Goal: Task Accomplishment & Management: Use online tool/utility

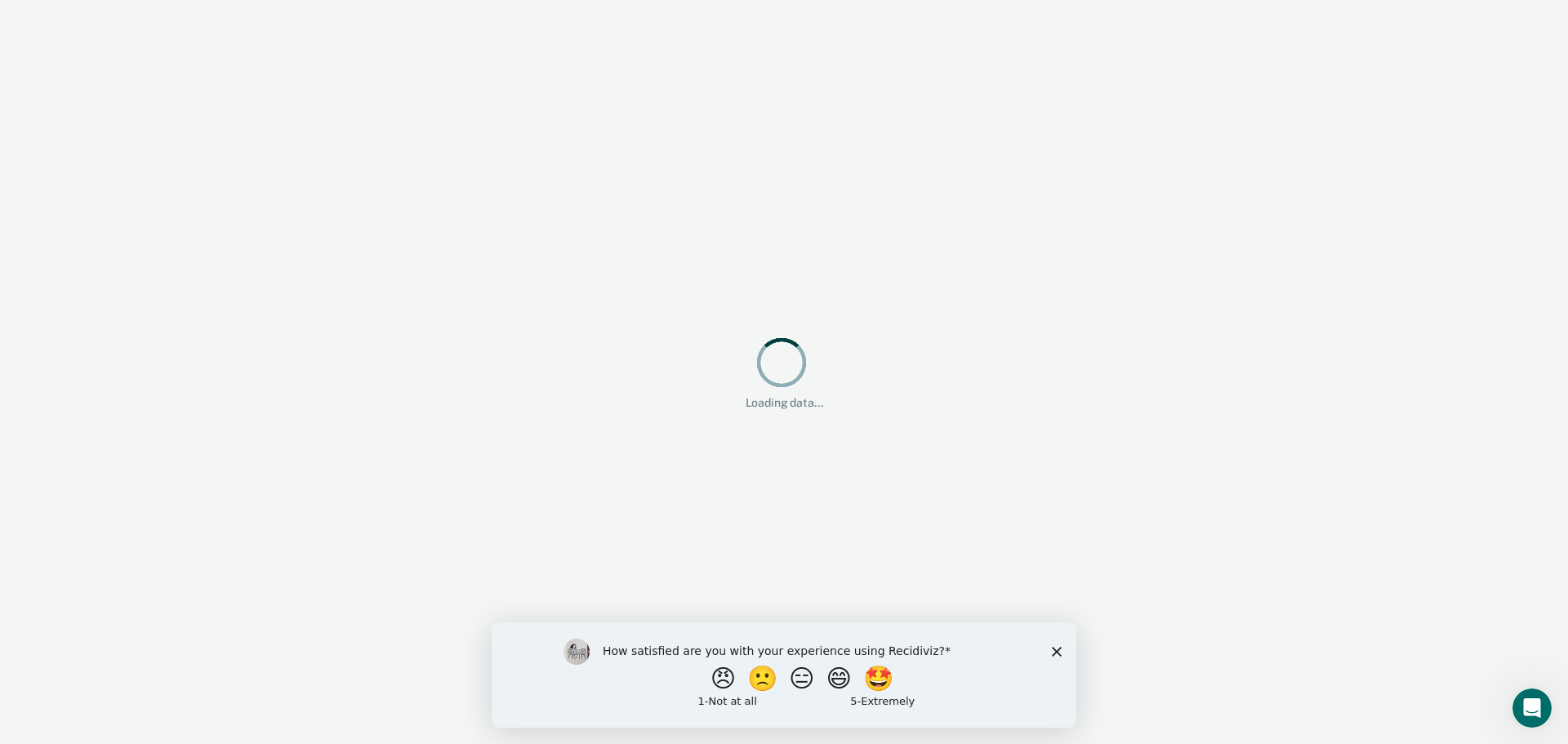
click at [1059, 648] on polygon "Close survey" at bounding box center [1057, 652] width 10 height 10
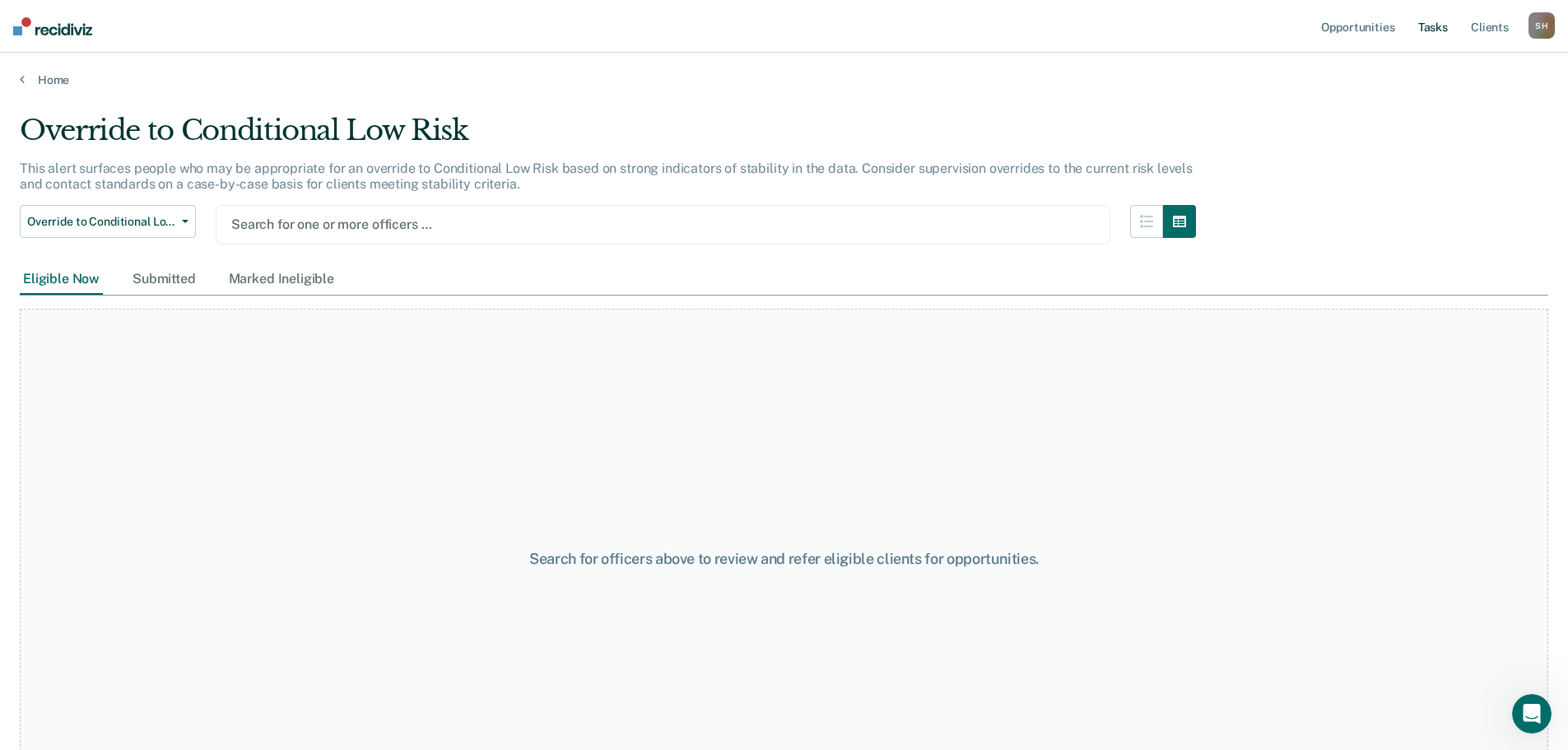
click at [1420, 23] on link "Tasks" at bounding box center [1432, 26] width 36 height 53
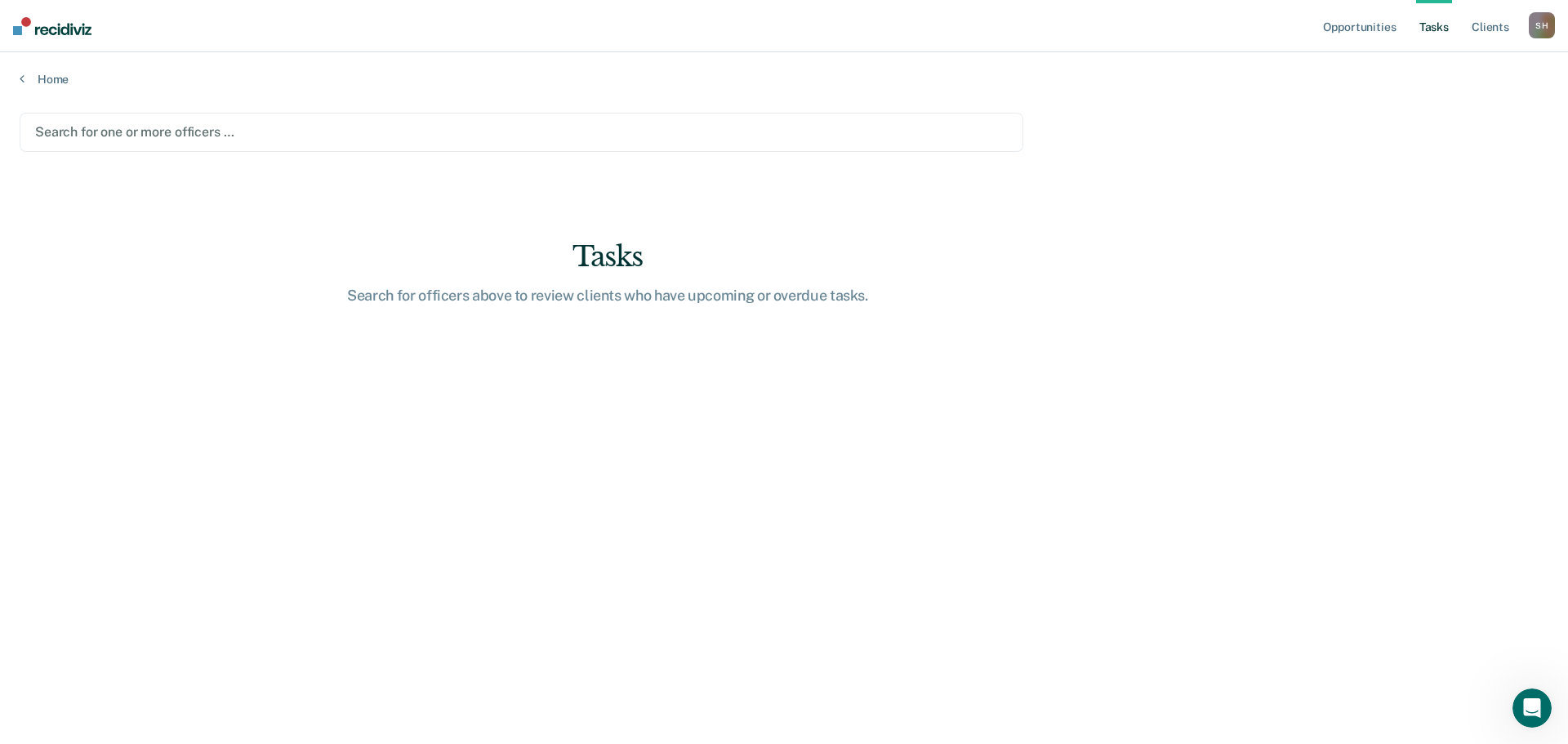
click at [322, 133] on div at bounding box center [521, 132] width 972 height 18
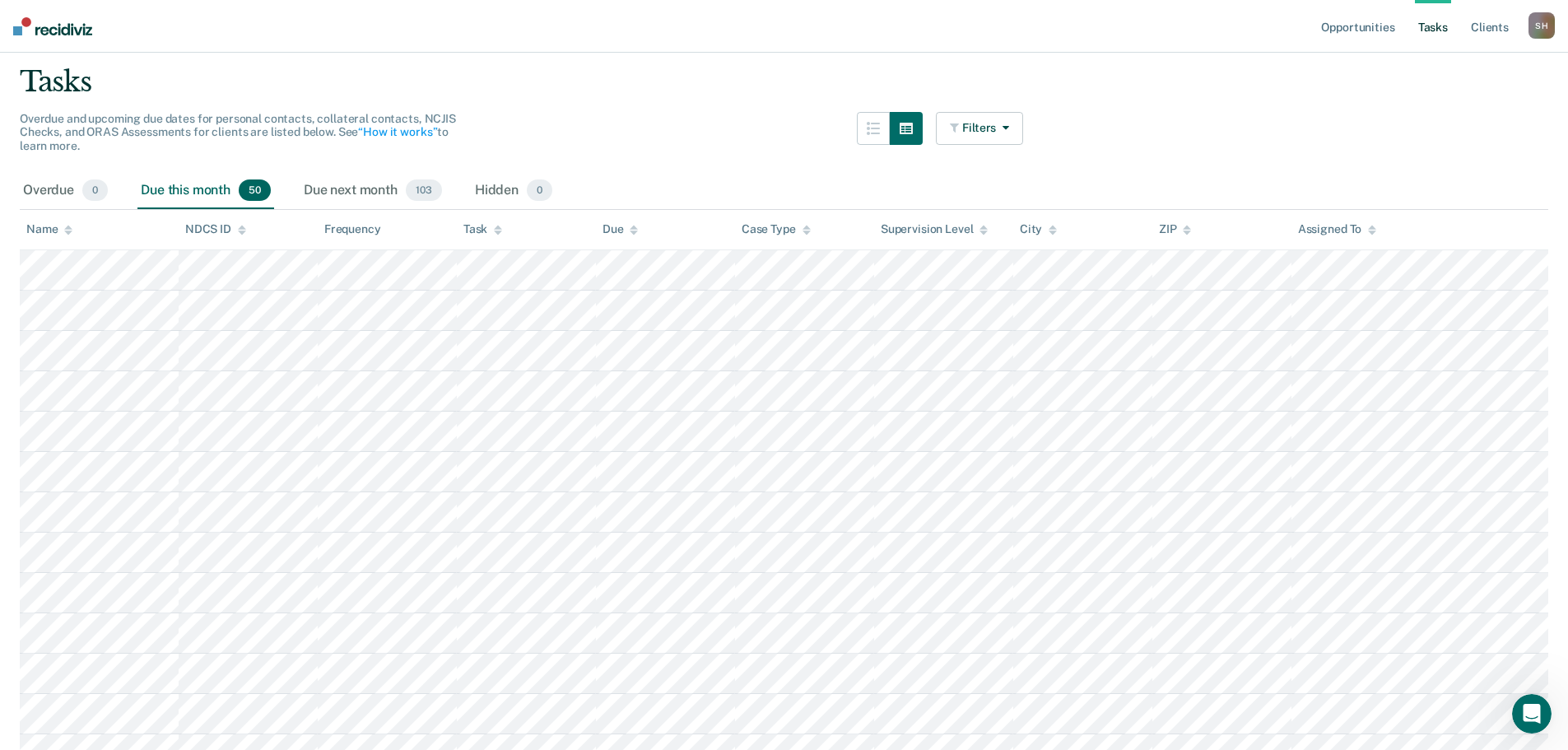
scroll to position [164, 0]
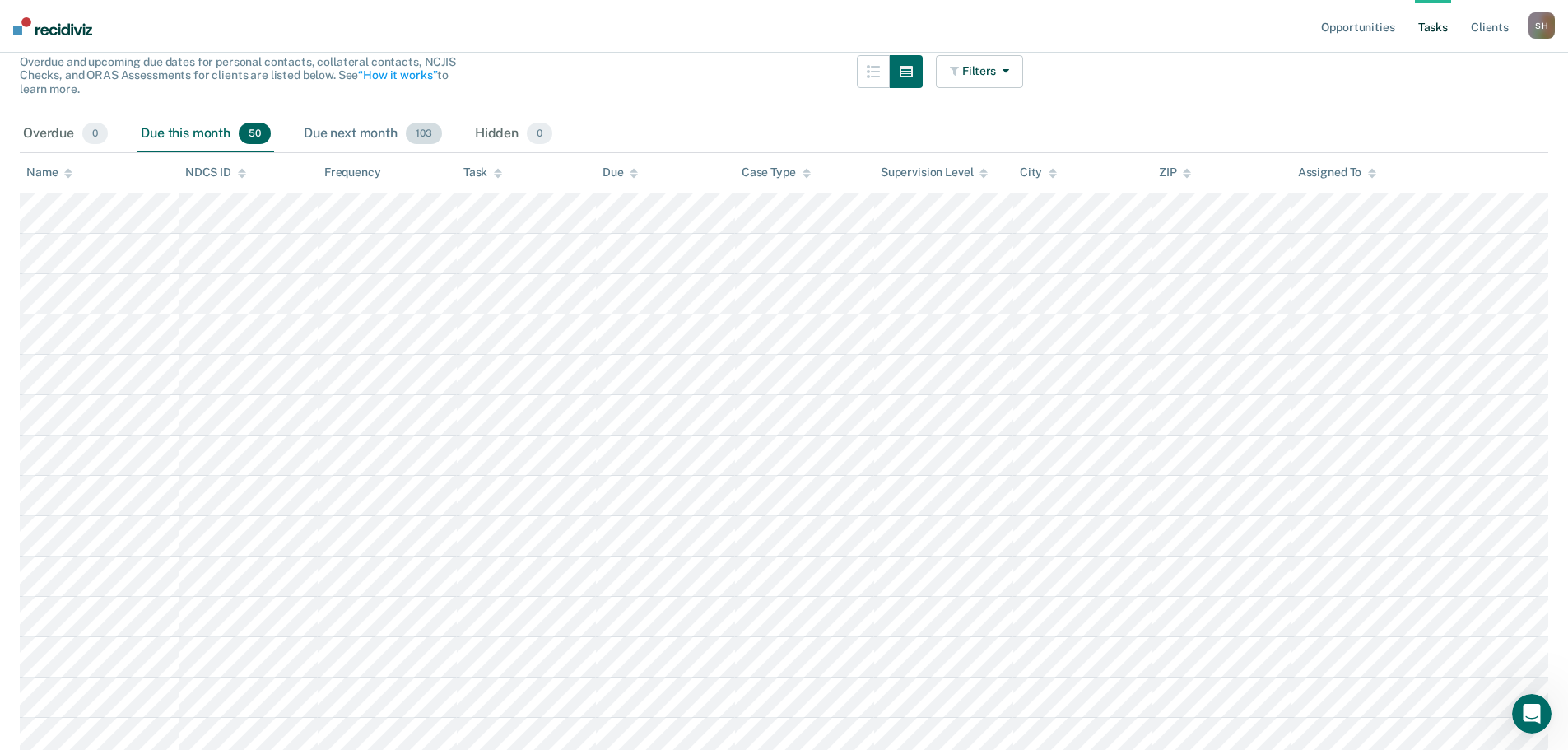
click at [374, 142] on div "Due next month 103" at bounding box center [373, 134] width 145 height 36
click at [189, 134] on div "Due this month 50" at bounding box center [205, 134] width 136 height 36
click at [362, 142] on div "Due next month 103" at bounding box center [373, 134] width 145 height 36
click at [200, 131] on div "Due this month 50" at bounding box center [205, 134] width 136 height 36
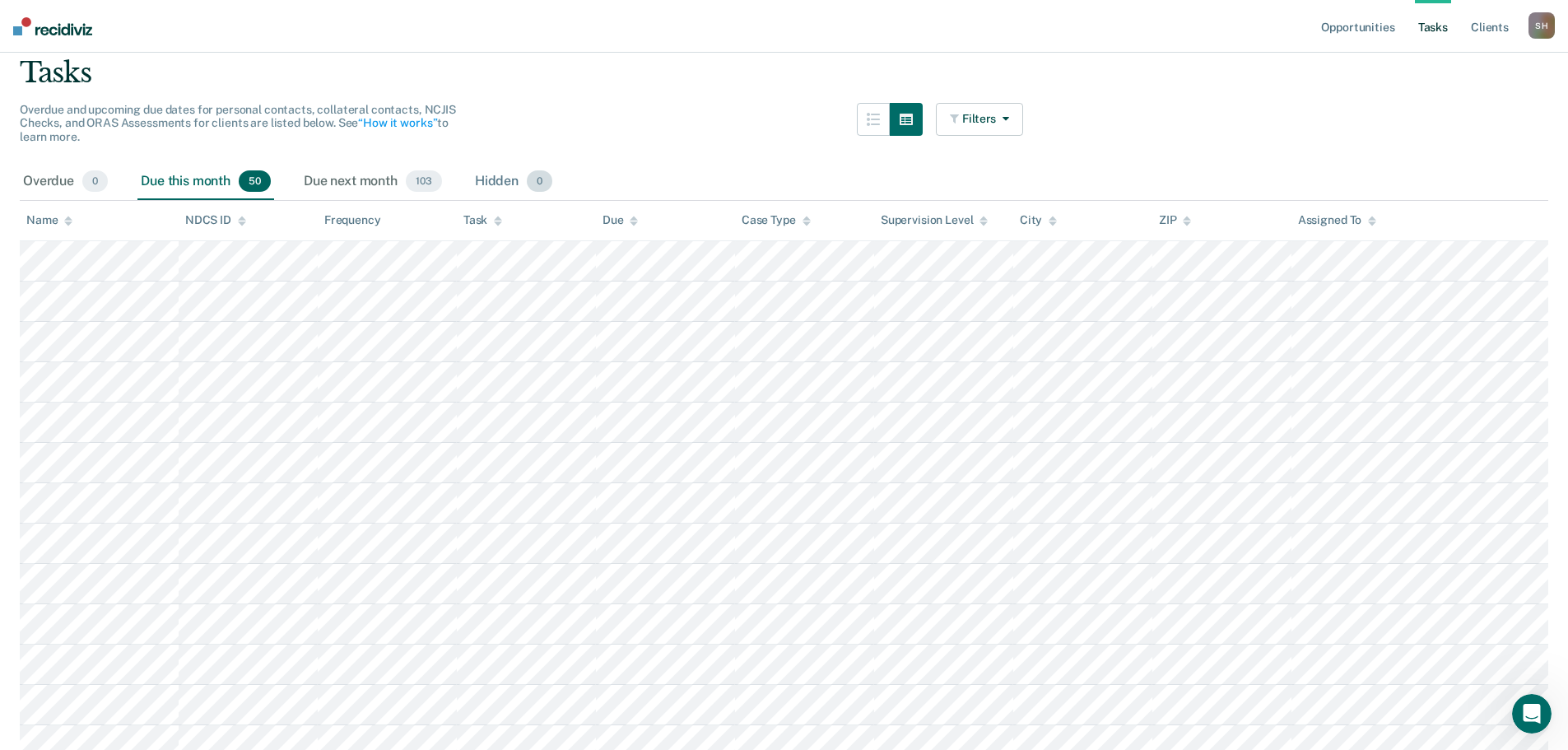
scroll to position [82, 0]
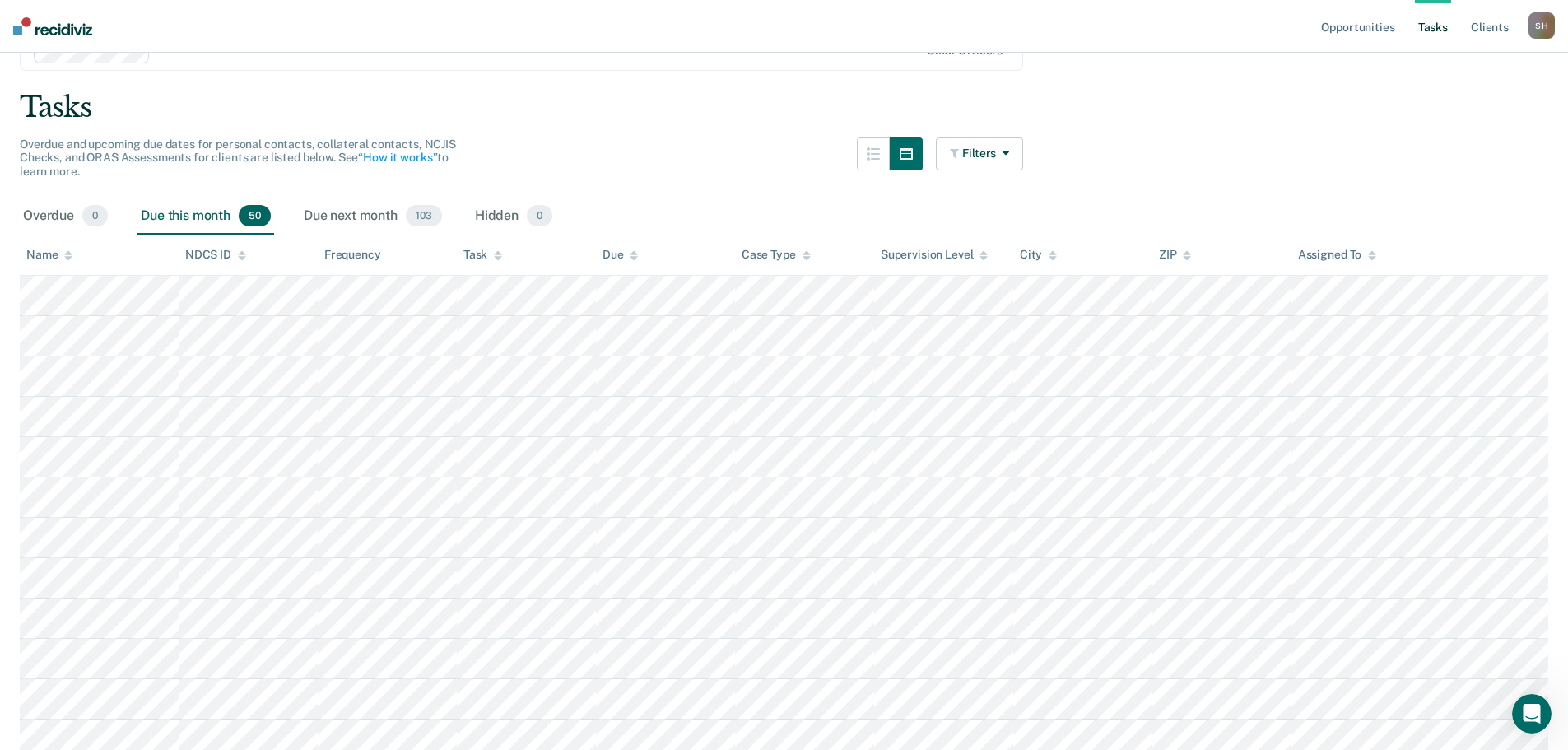
click at [495, 252] on icon at bounding box center [498, 255] width 8 height 11
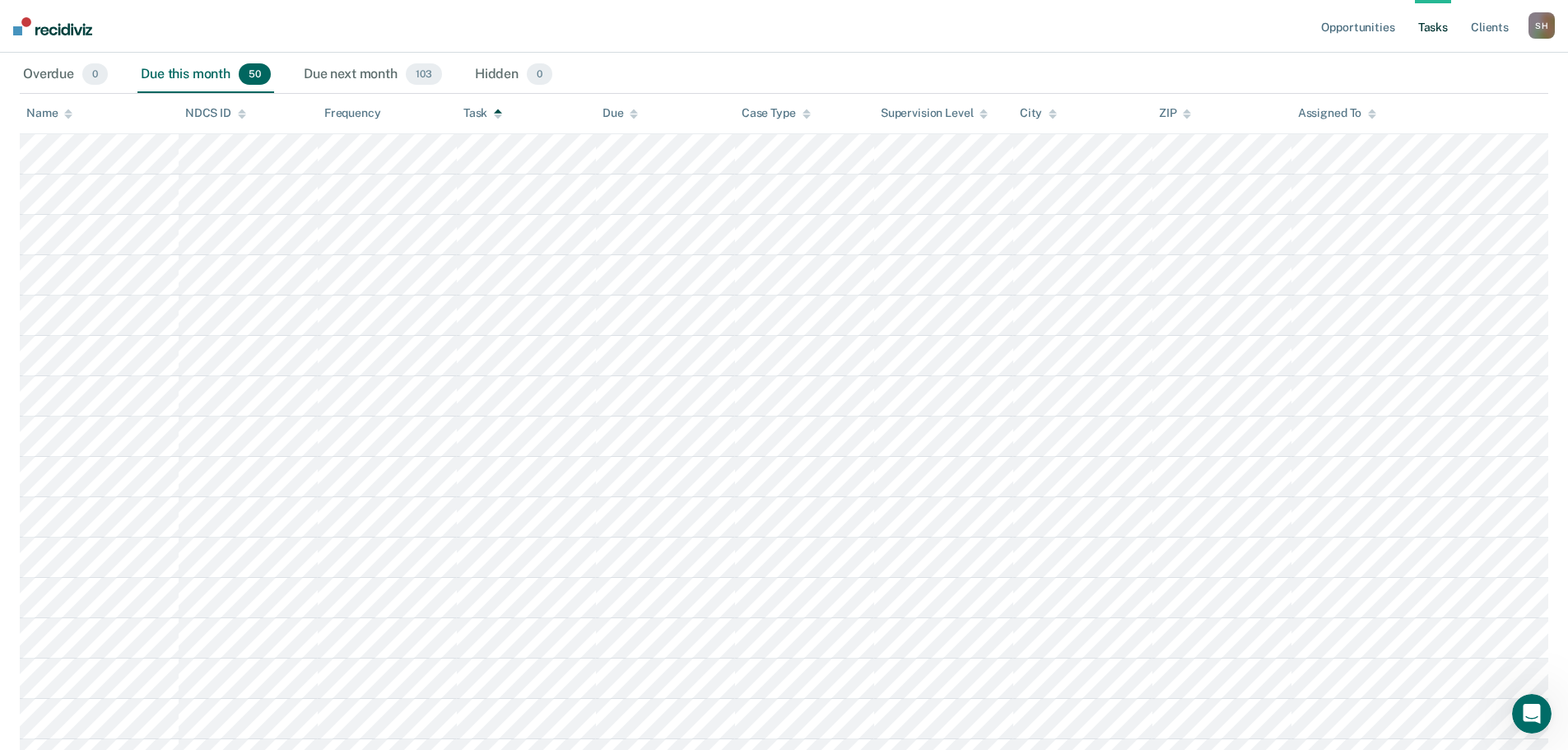
scroll to position [0, 0]
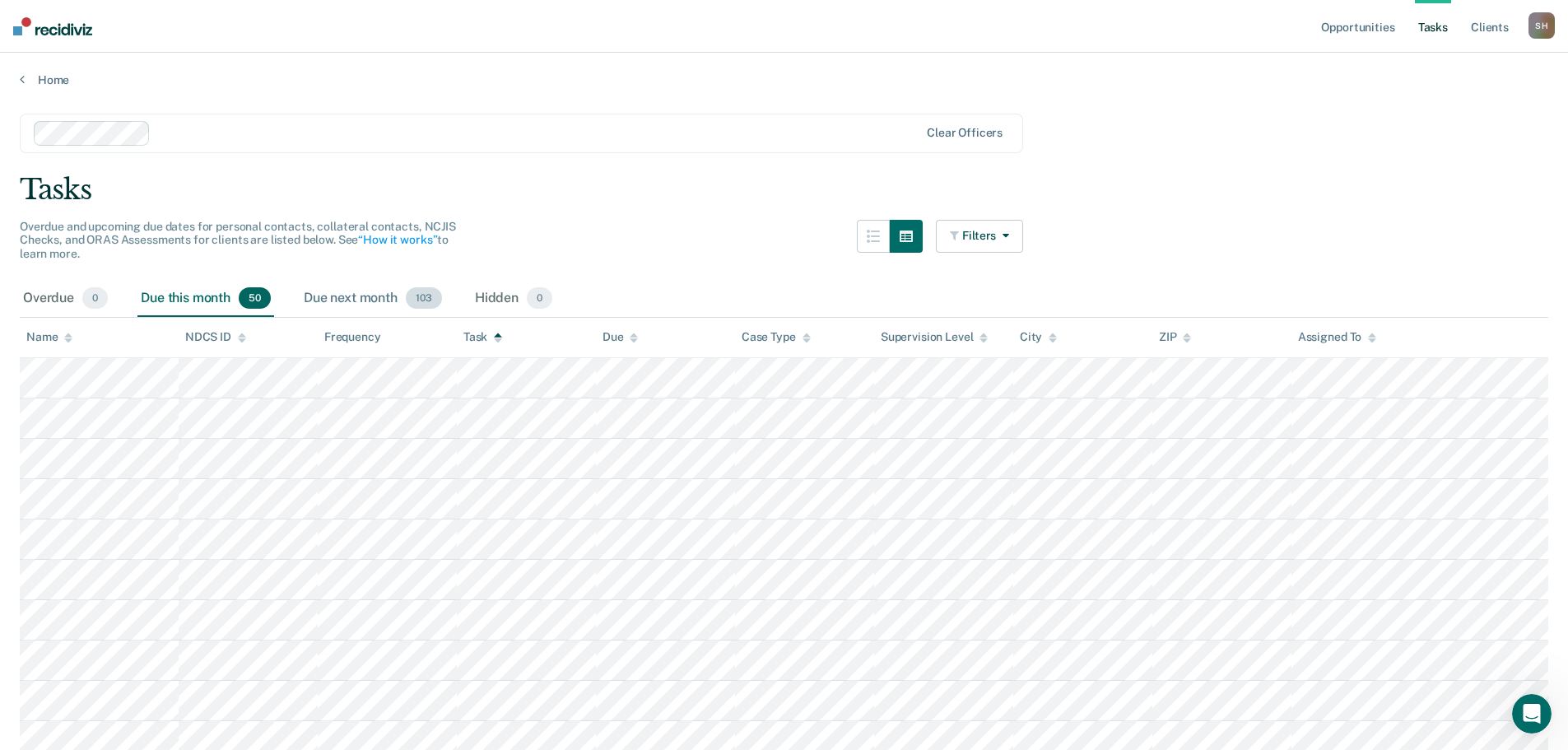
click at [372, 303] on div "Due next month 103" at bounding box center [373, 298] width 145 height 36
click at [496, 335] on icon at bounding box center [498, 338] width 8 height 11
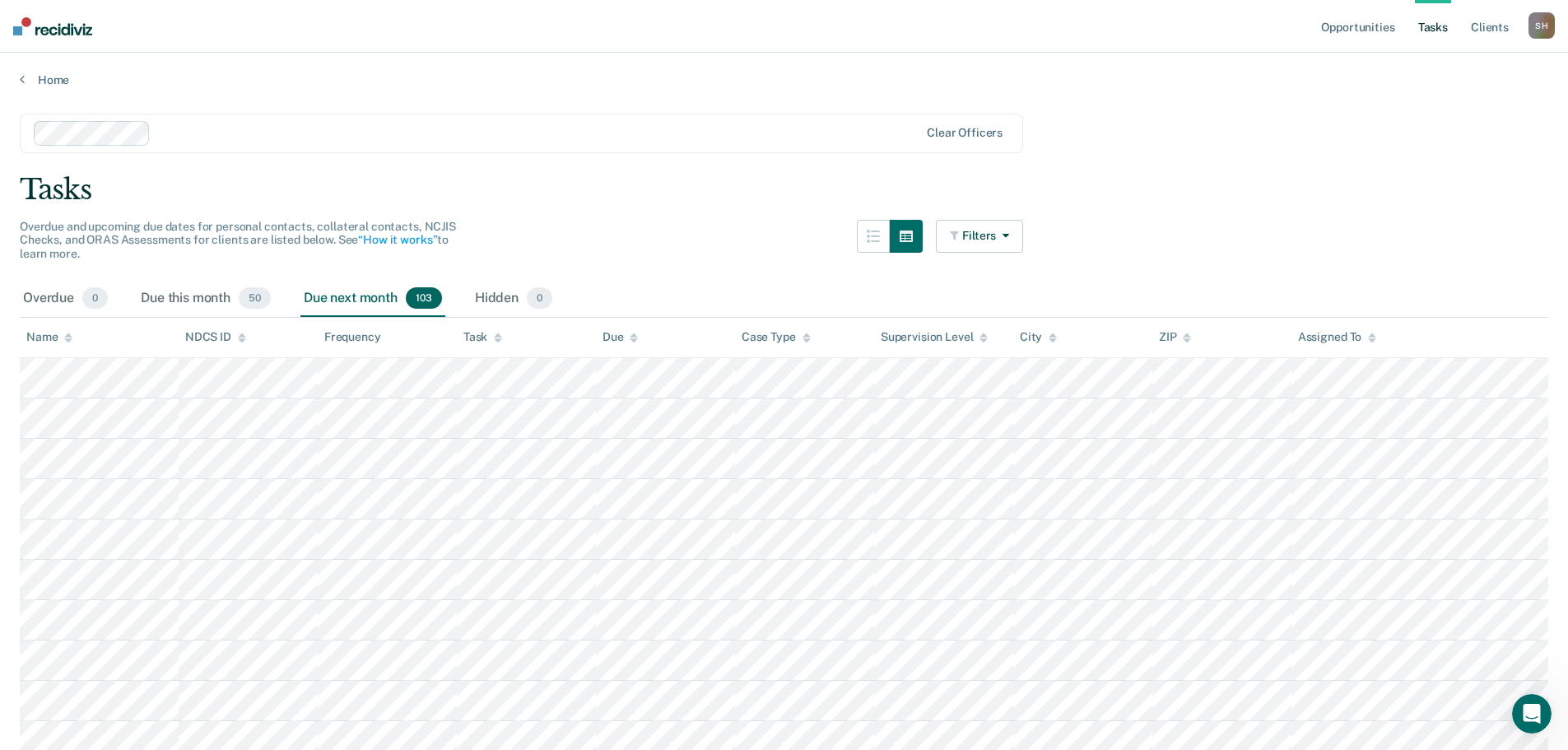
click at [496, 335] on icon at bounding box center [498, 338] width 8 height 11
click at [227, 300] on div "Due this month 50" at bounding box center [205, 298] width 136 height 36
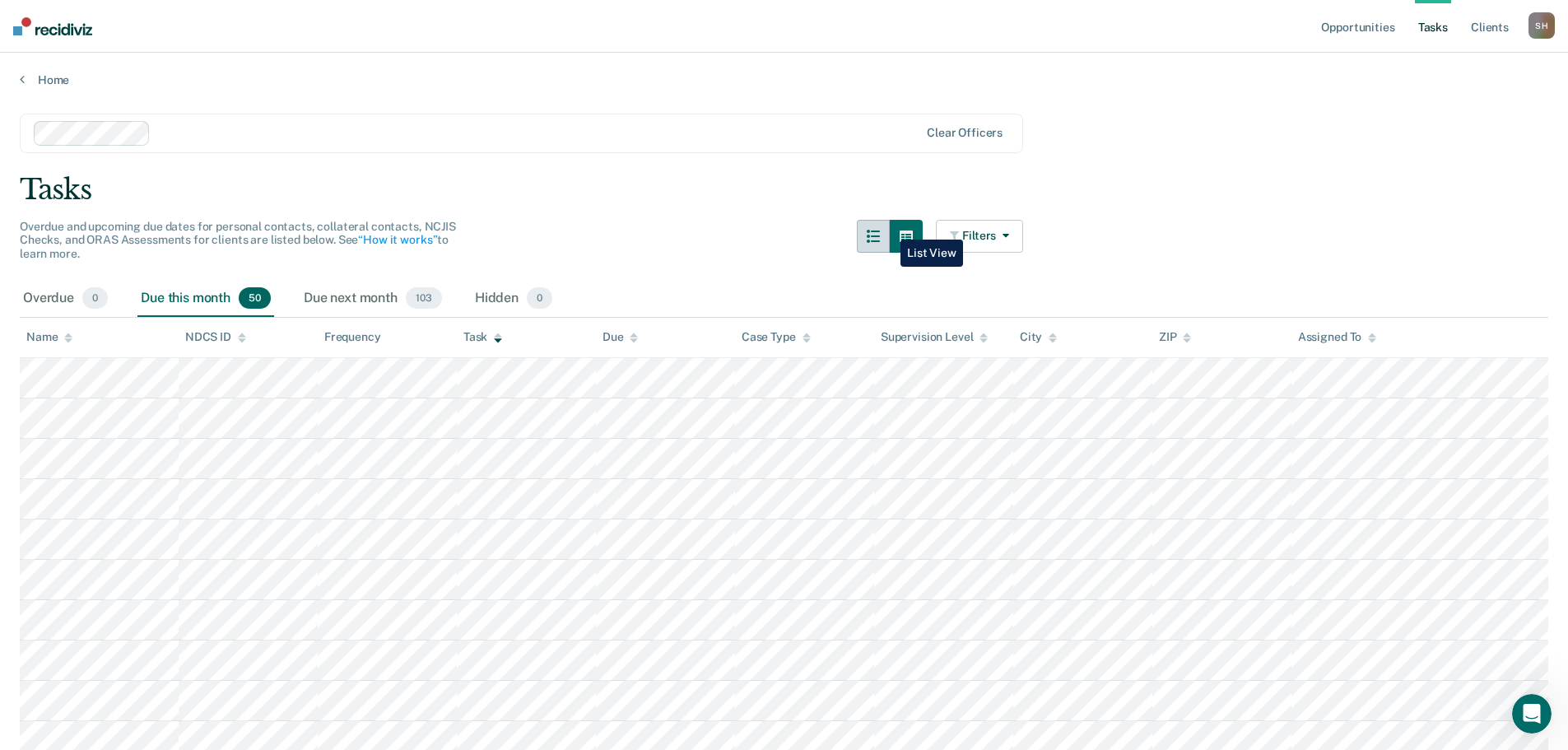
click at [888, 227] on button "button" at bounding box center [873, 236] width 33 height 33
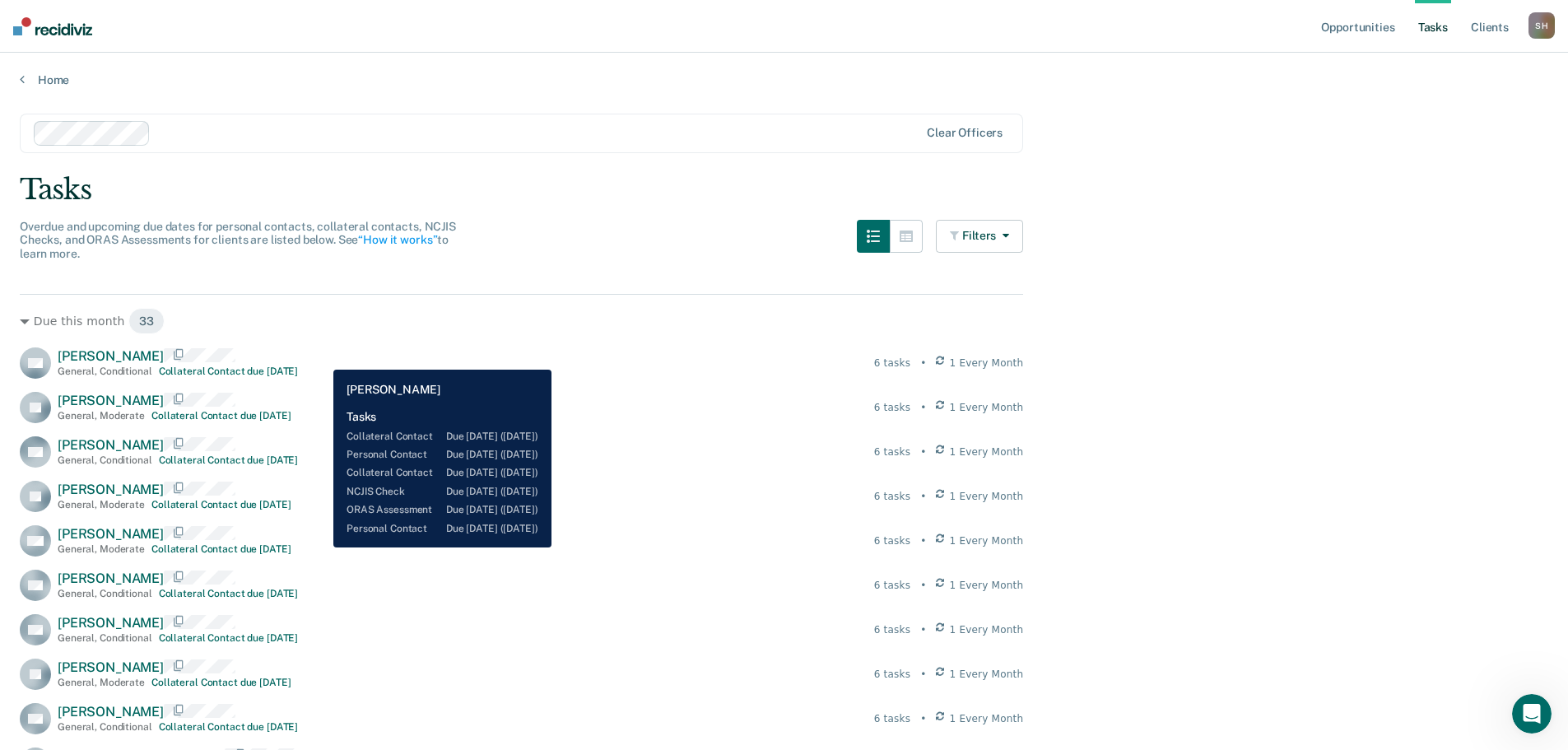
click at [321, 358] on div "KH [PERSON_NAME] General , Conditional Collateral Contact due [DATE] 6 tasks • …" at bounding box center [521, 363] width 1004 height 31
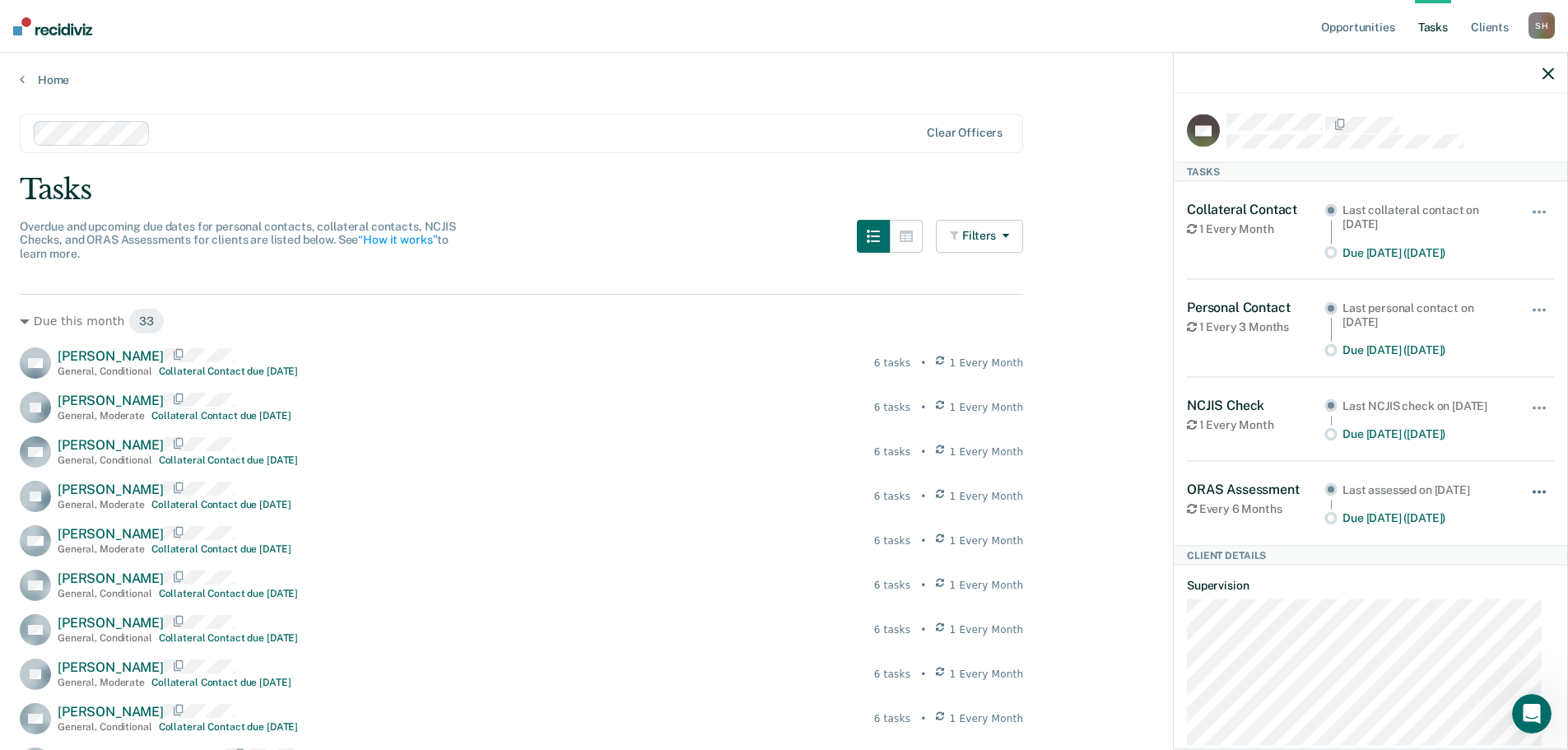
click at [1534, 513] on button "button" at bounding box center [1540, 499] width 28 height 26
click at [1477, 610] on button "30 days" at bounding box center [1495, 597] width 119 height 26
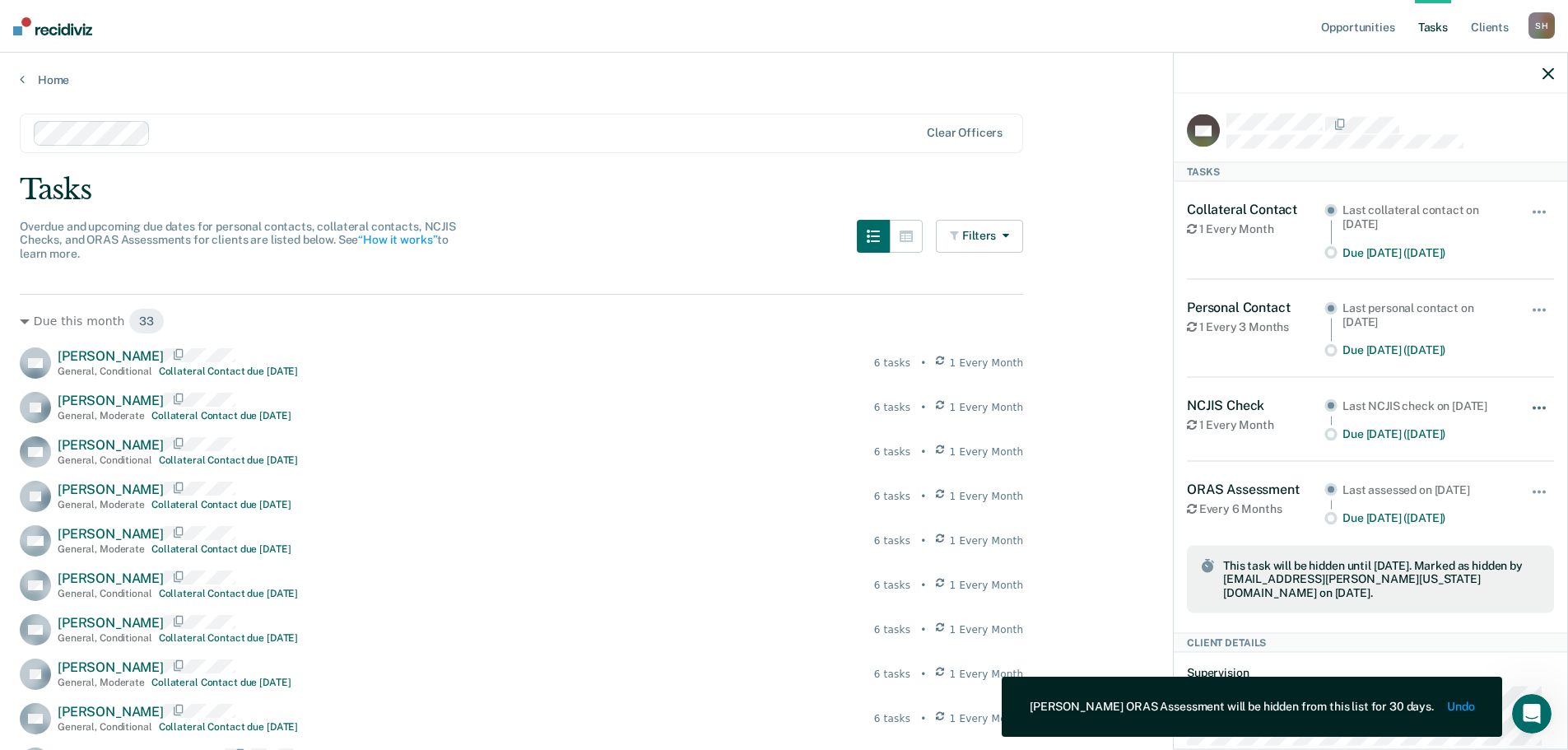
click at [1526, 409] on button "button" at bounding box center [1540, 415] width 28 height 26
click at [1436, 502] on button "30 days" at bounding box center [1495, 513] width 119 height 26
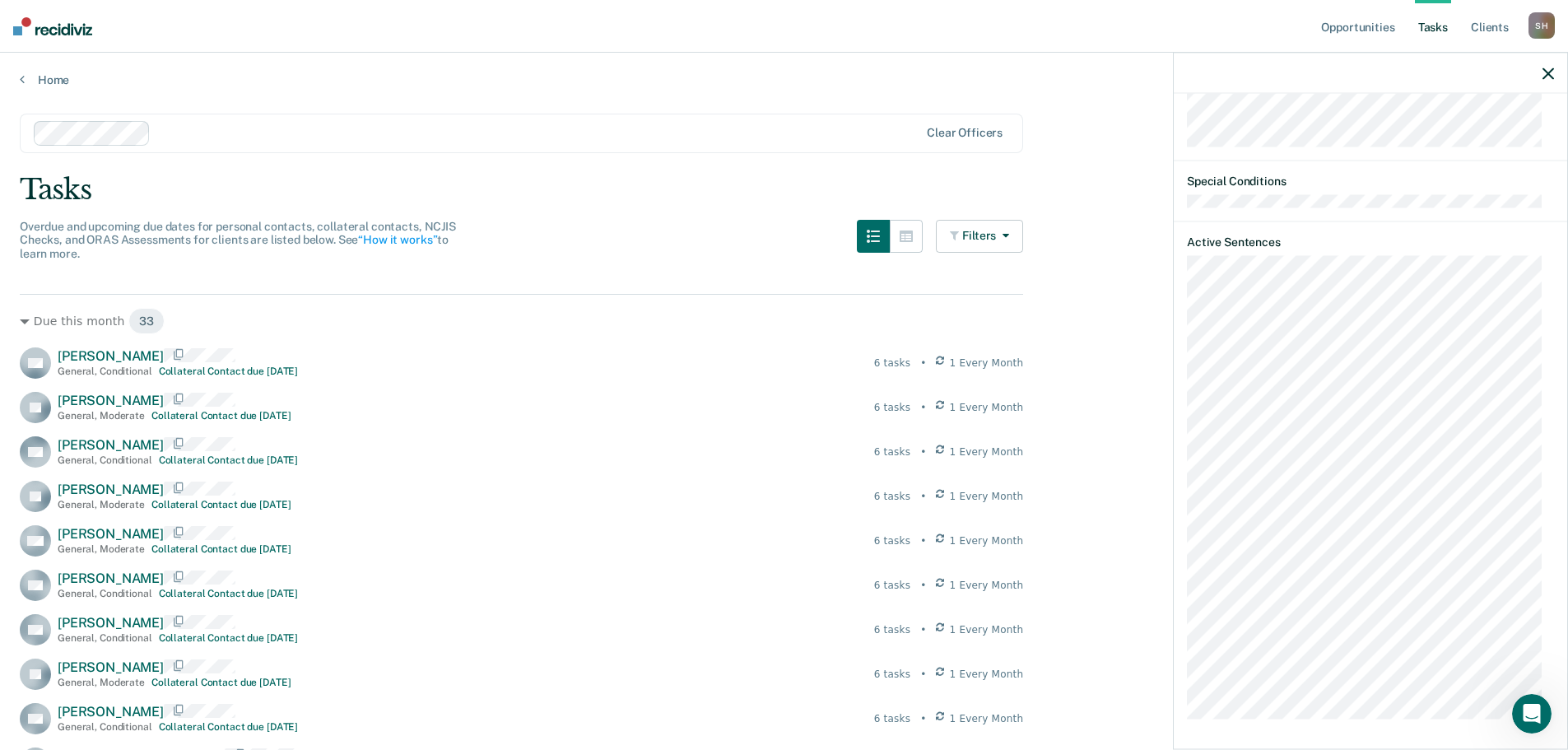
scroll to position [1171, 0]
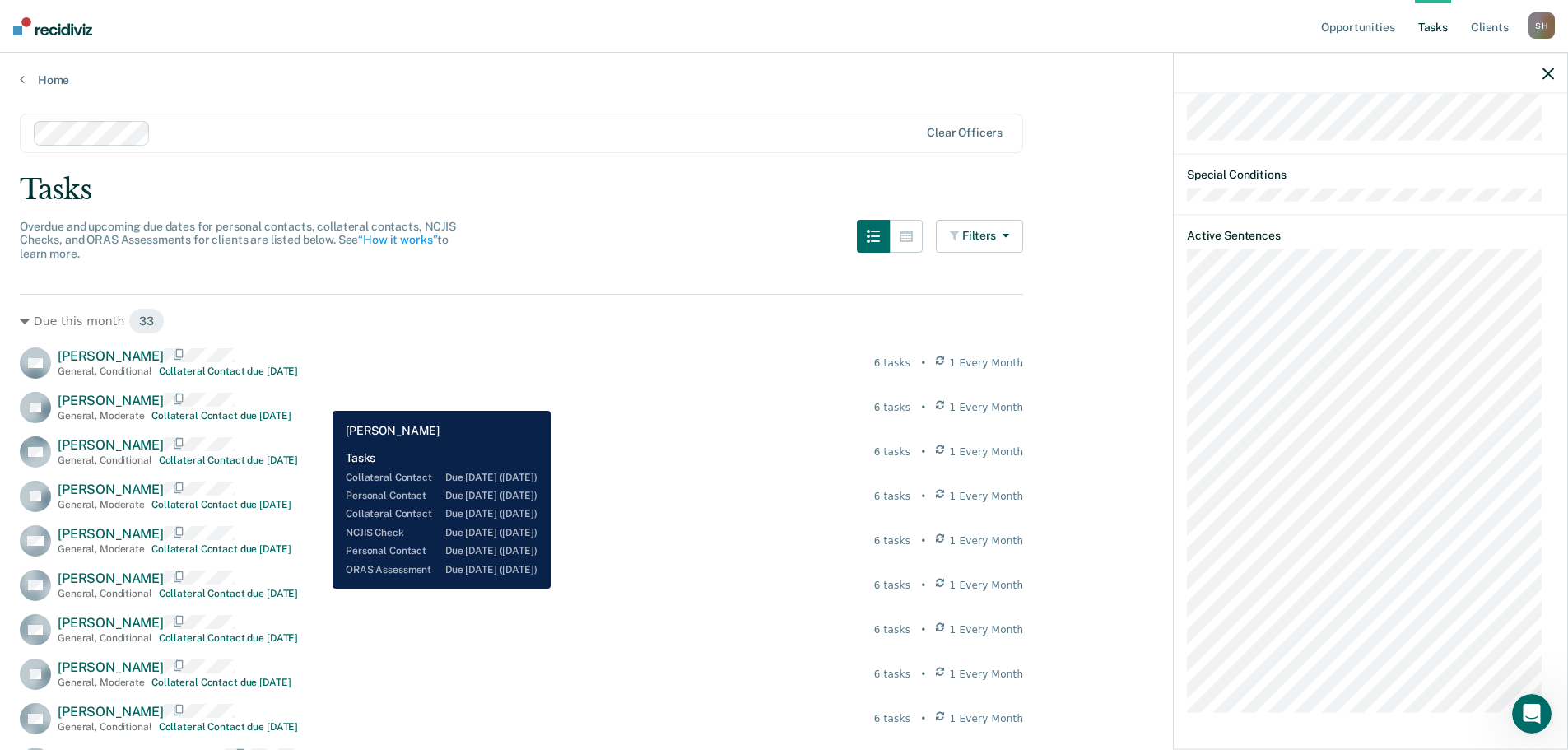
click at [320, 398] on div "[PERSON_NAME] General , Moderate Collateral Contact due [DATE] 6 tasks • 1 Ever…" at bounding box center [521, 408] width 1004 height 31
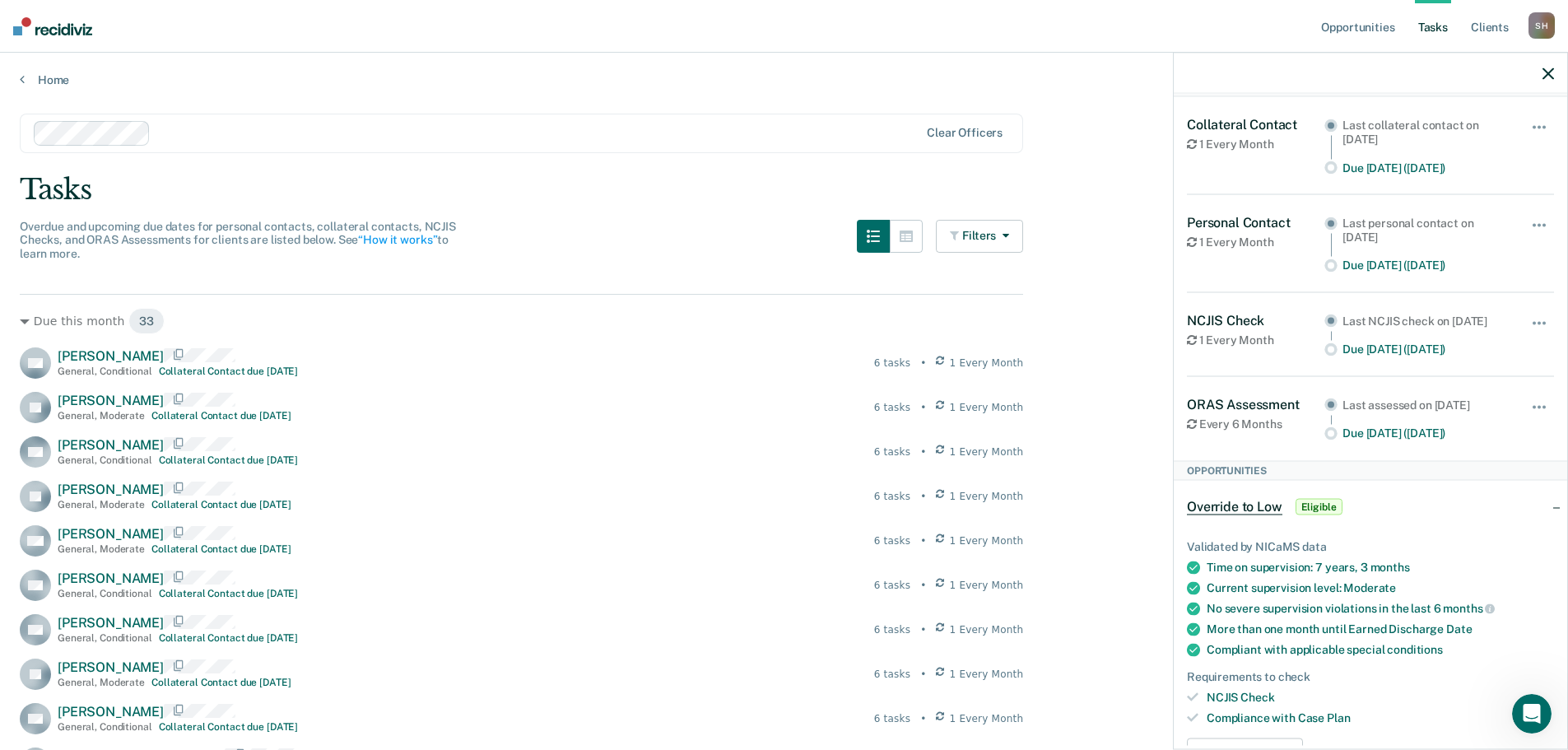
scroll to position [0, 0]
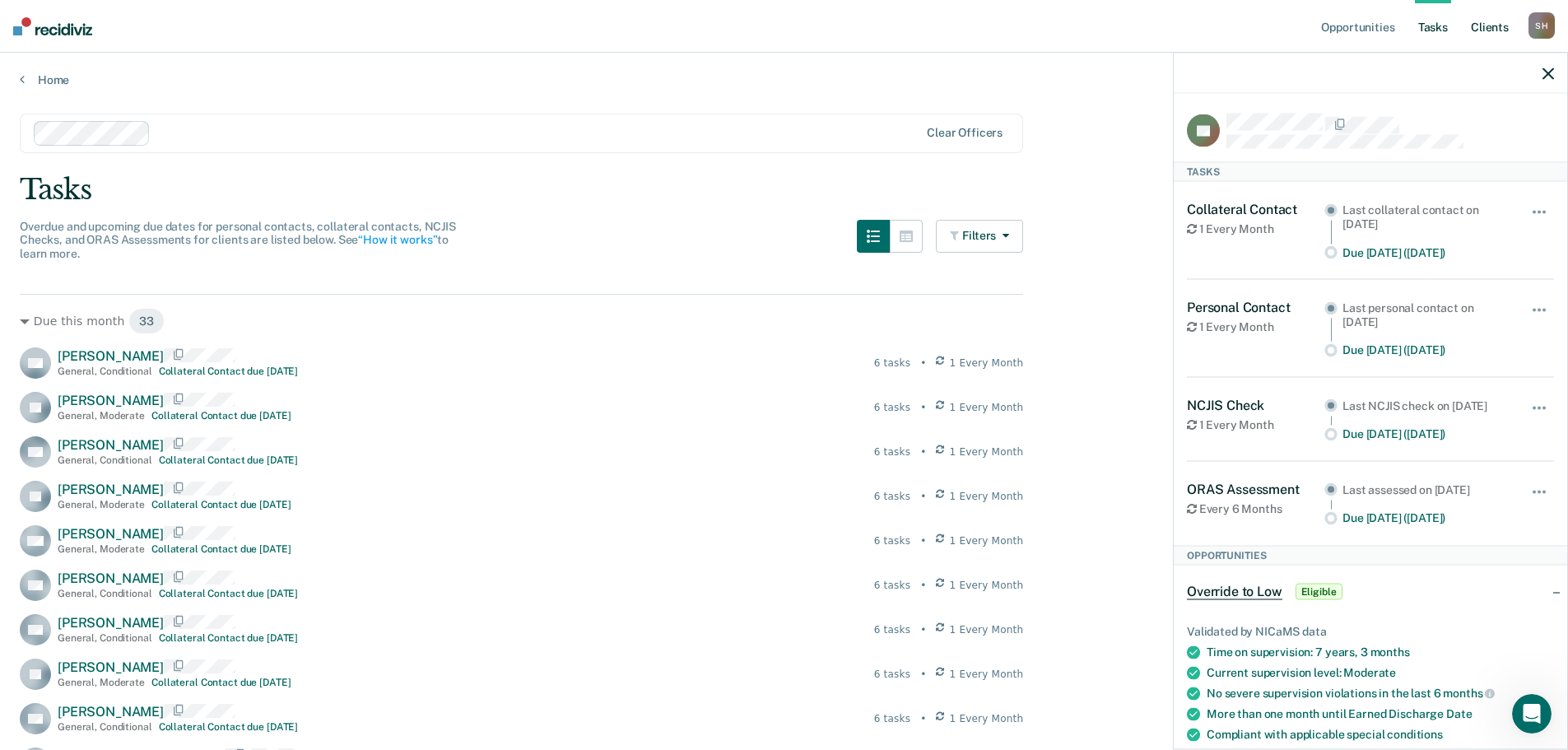
click at [1486, 30] on link "Client s" at bounding box center [1490, 26] width 44 height 53
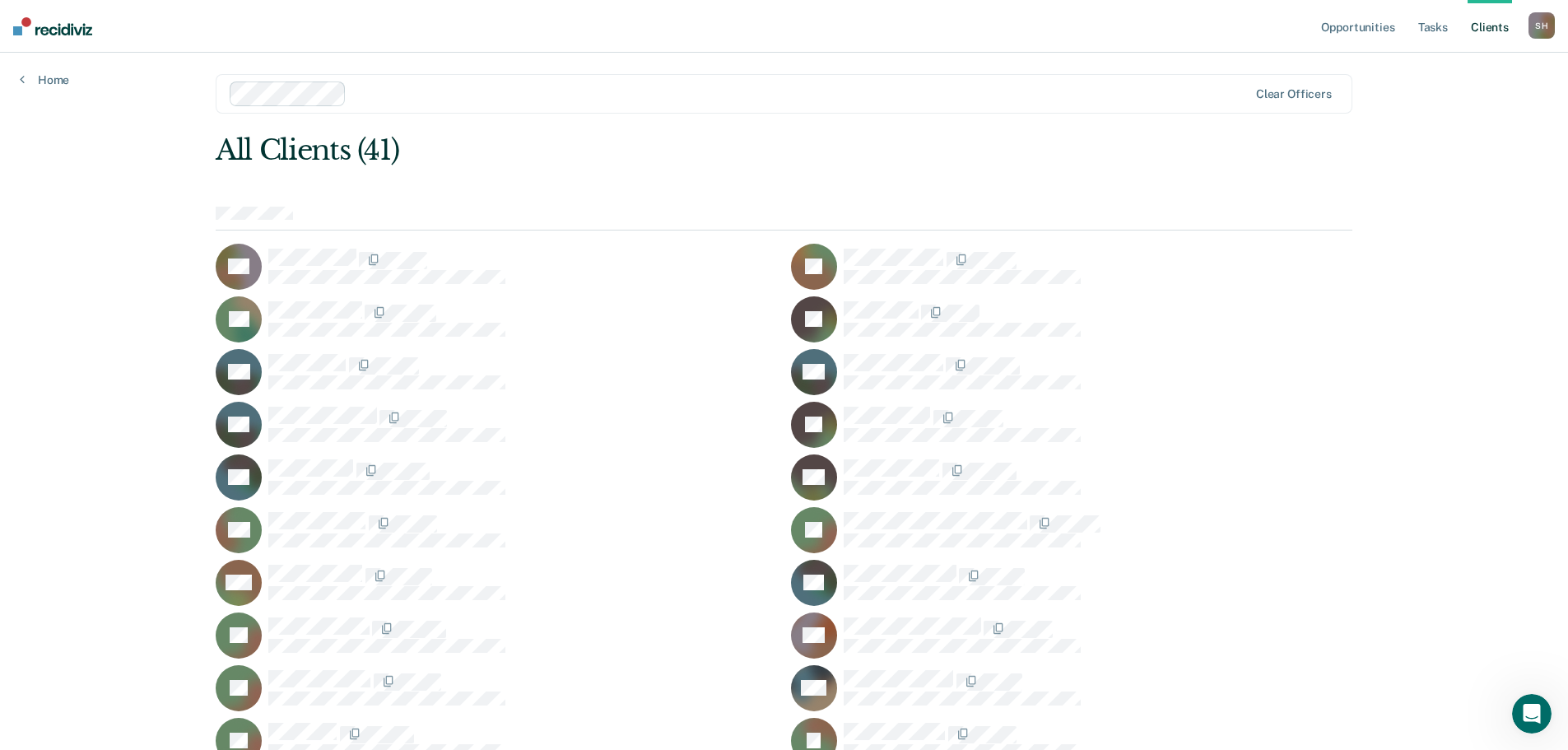
scroll to position [3, 0]
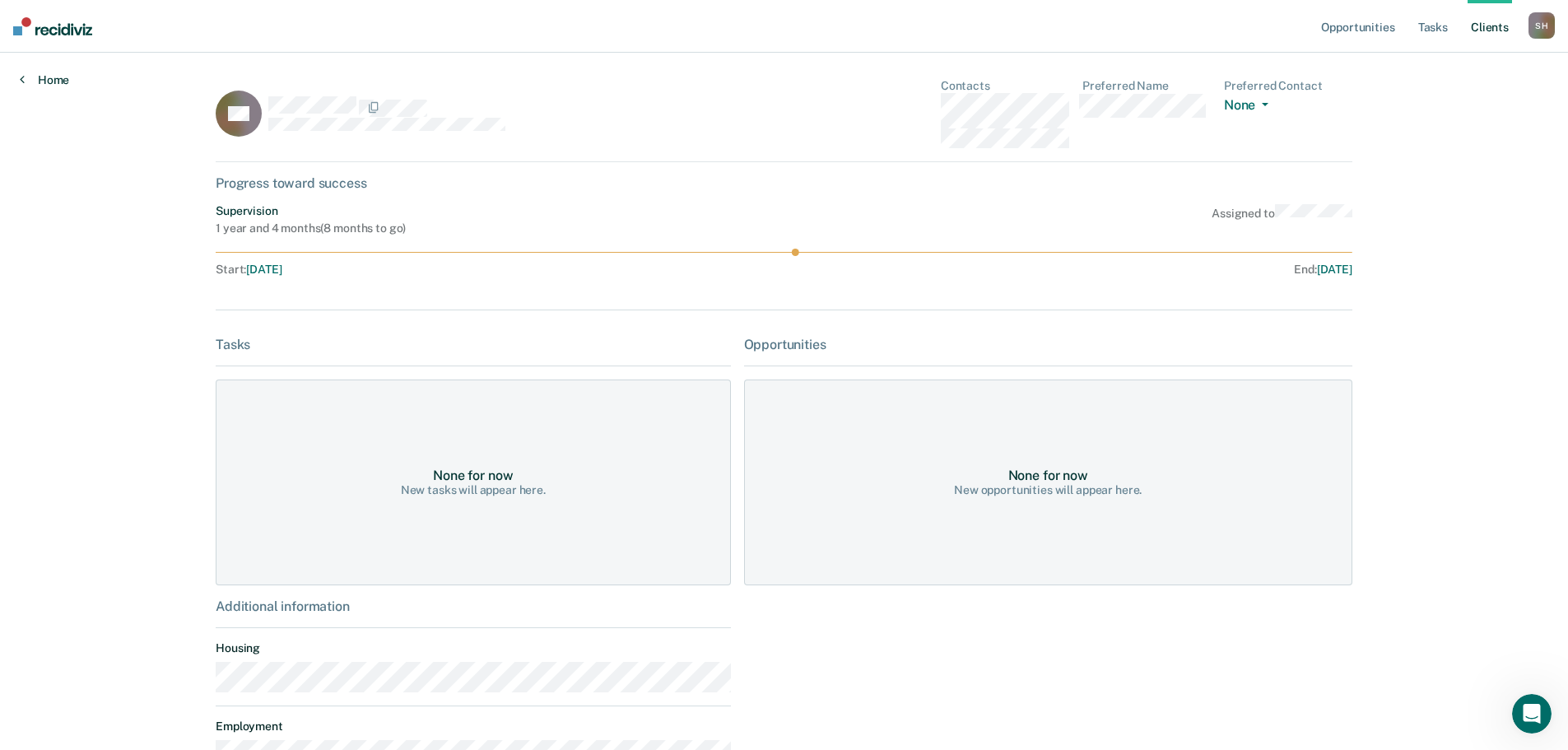
click at [26, 80] on link "Home" at bounding box center [44, 80] width 49 height 14
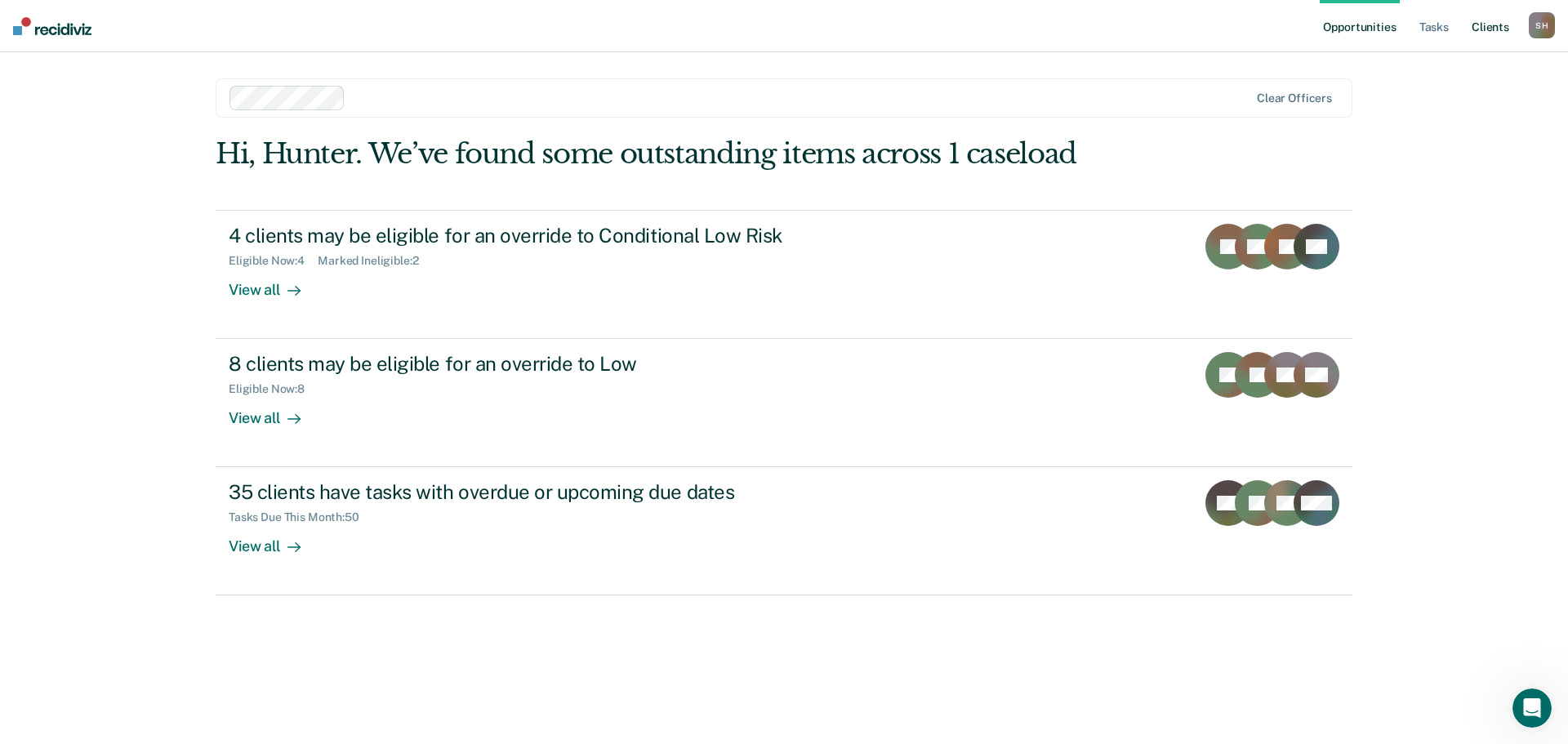
click at [1470, 33] on link "Client s" at bounding box center [1490, 26] width 44 height 52
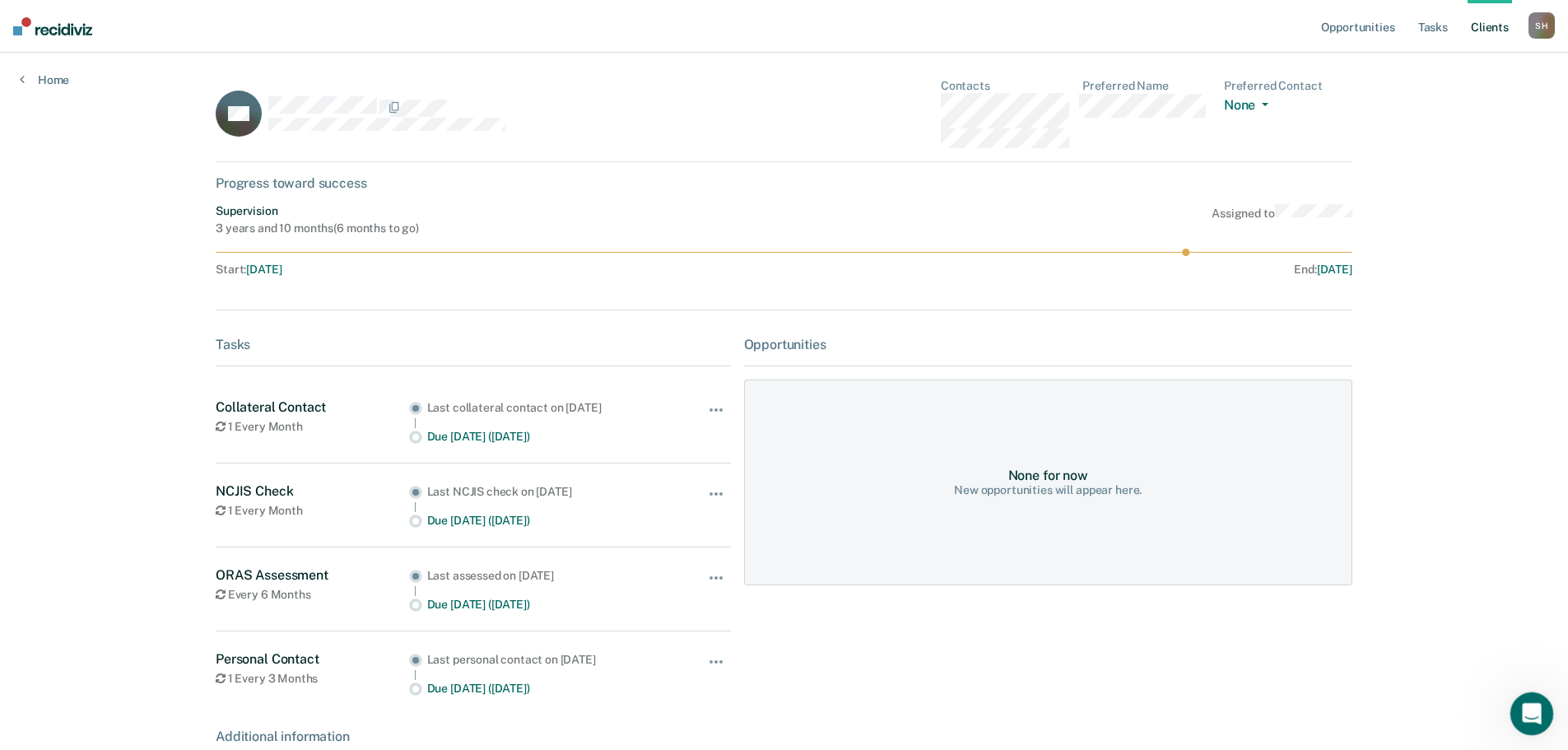
click at [1546, 694] on div "Open Intercom Messenger" at bounding box center [1529, 711] width 40 height 40
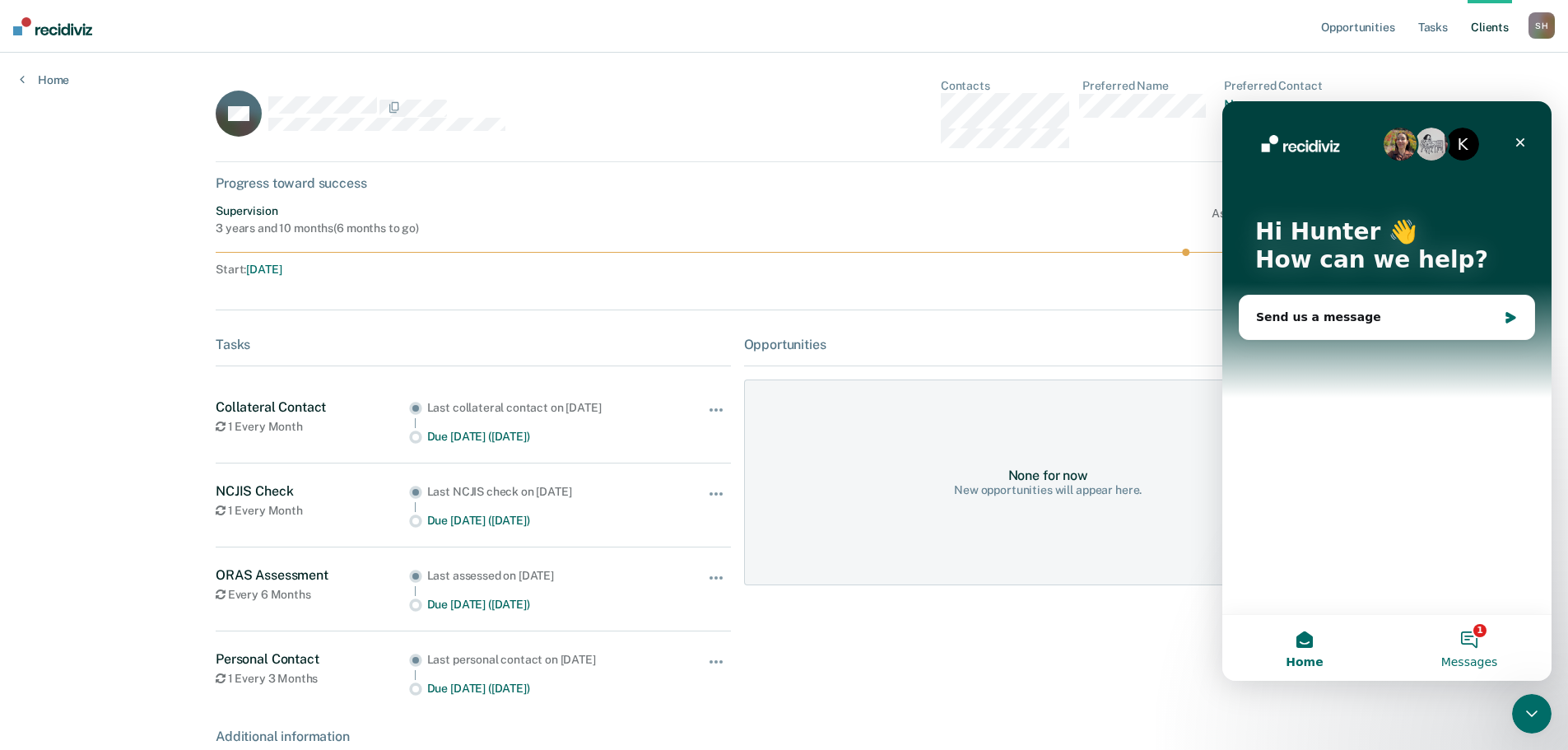
click at [1482, 634] on button "1 Messages" at bounding box center [1469, 648] width 164 height 66
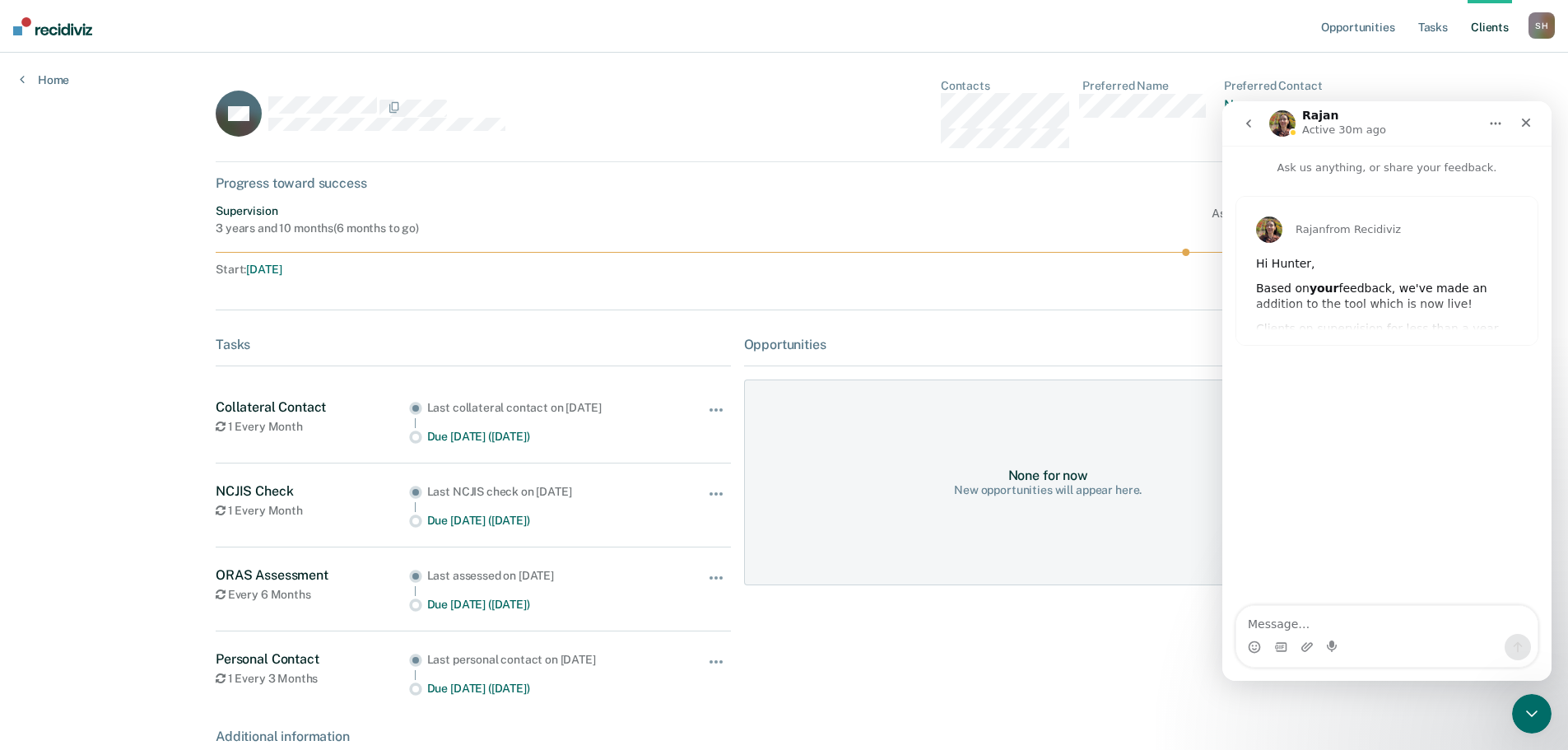
click at [1390, 334] on div "[PERSON_NAME] from Recidiviz Hi Hunter, Based on your feedback, we've made an a…" at bounding box center [1388, 270] width 302 height 148
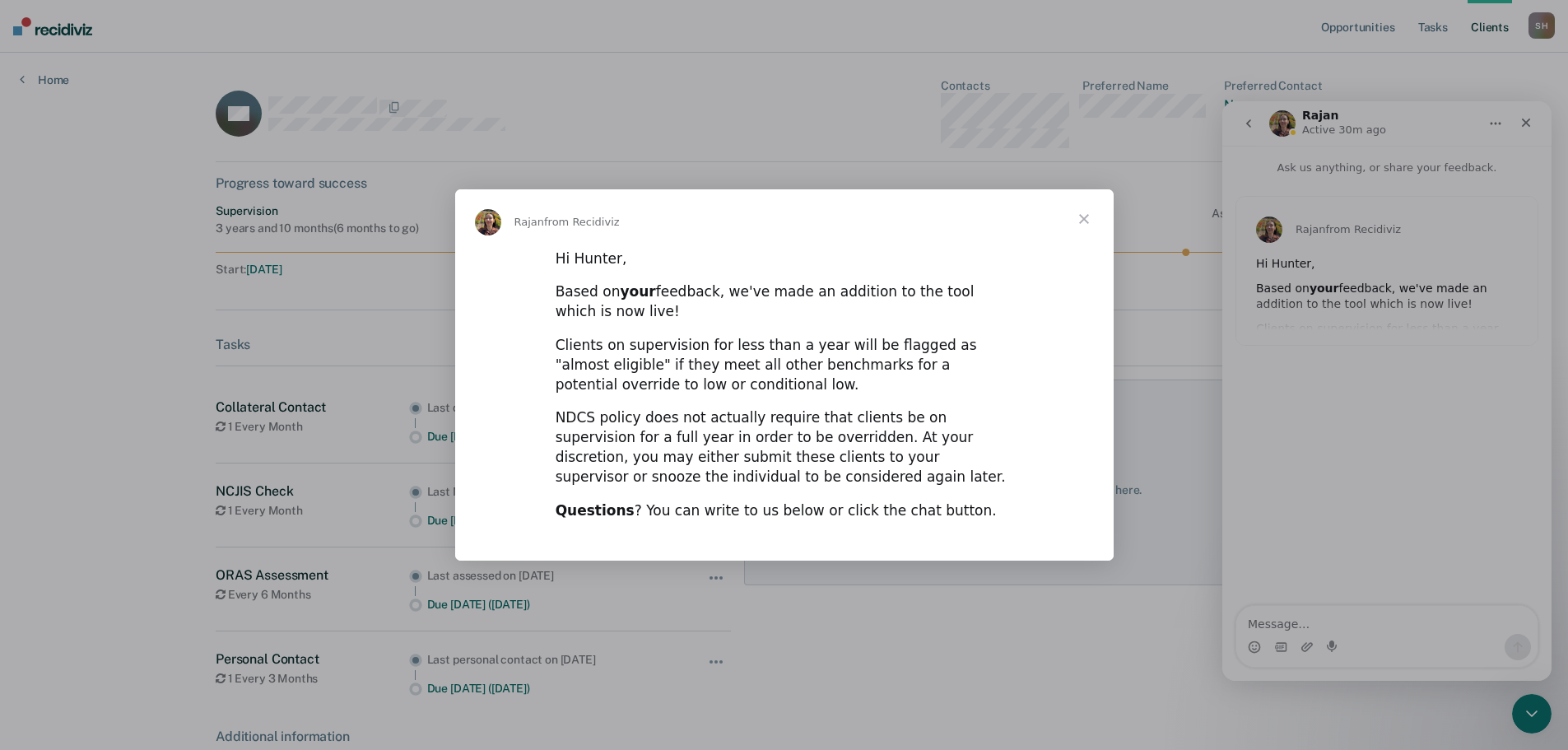
click at [1084, 212] on span "Close" at bounding box center [1084, 219] width 59 height 59
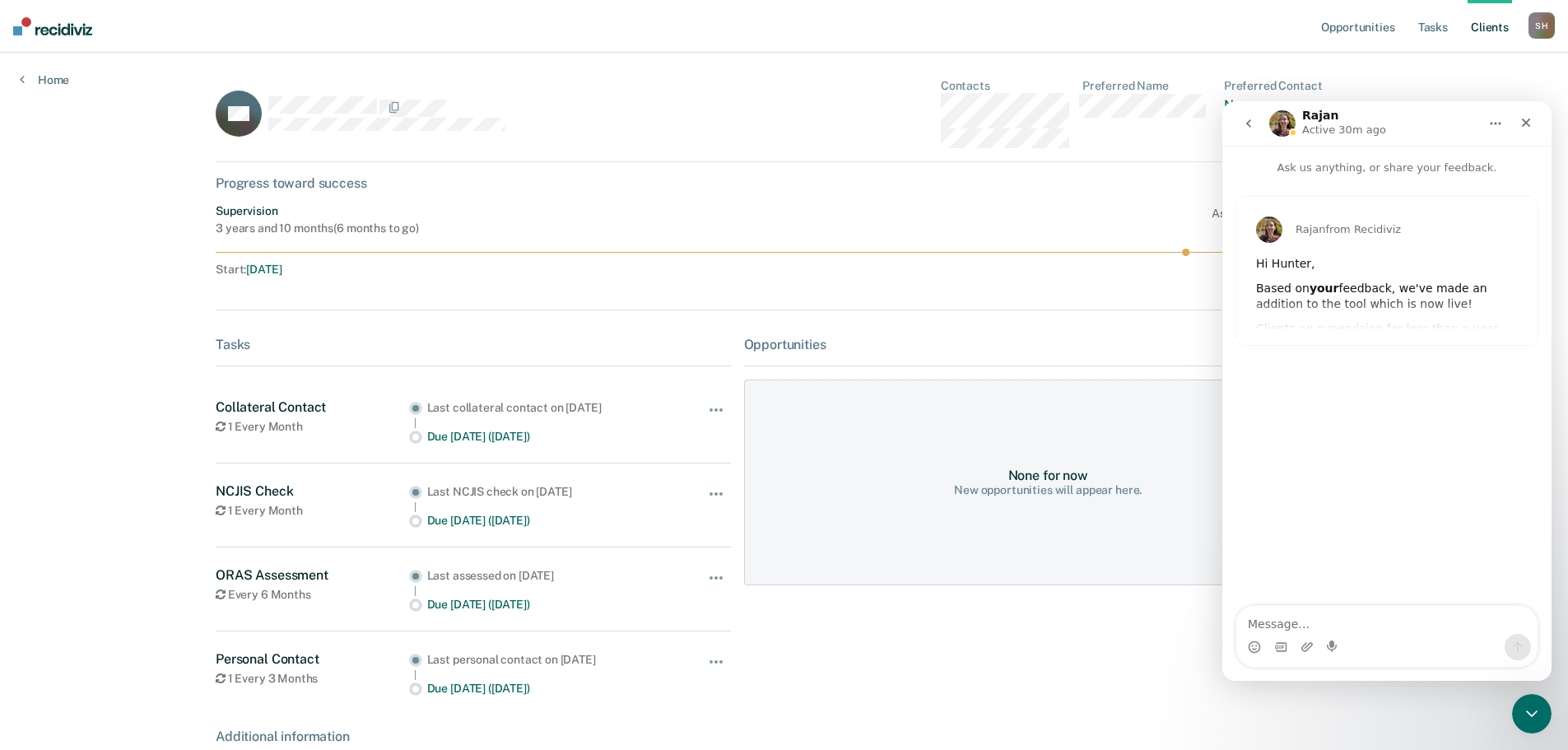
click at [1249, 124] on icon "go back" at bounding box center [1249, 124] width 14 height 14
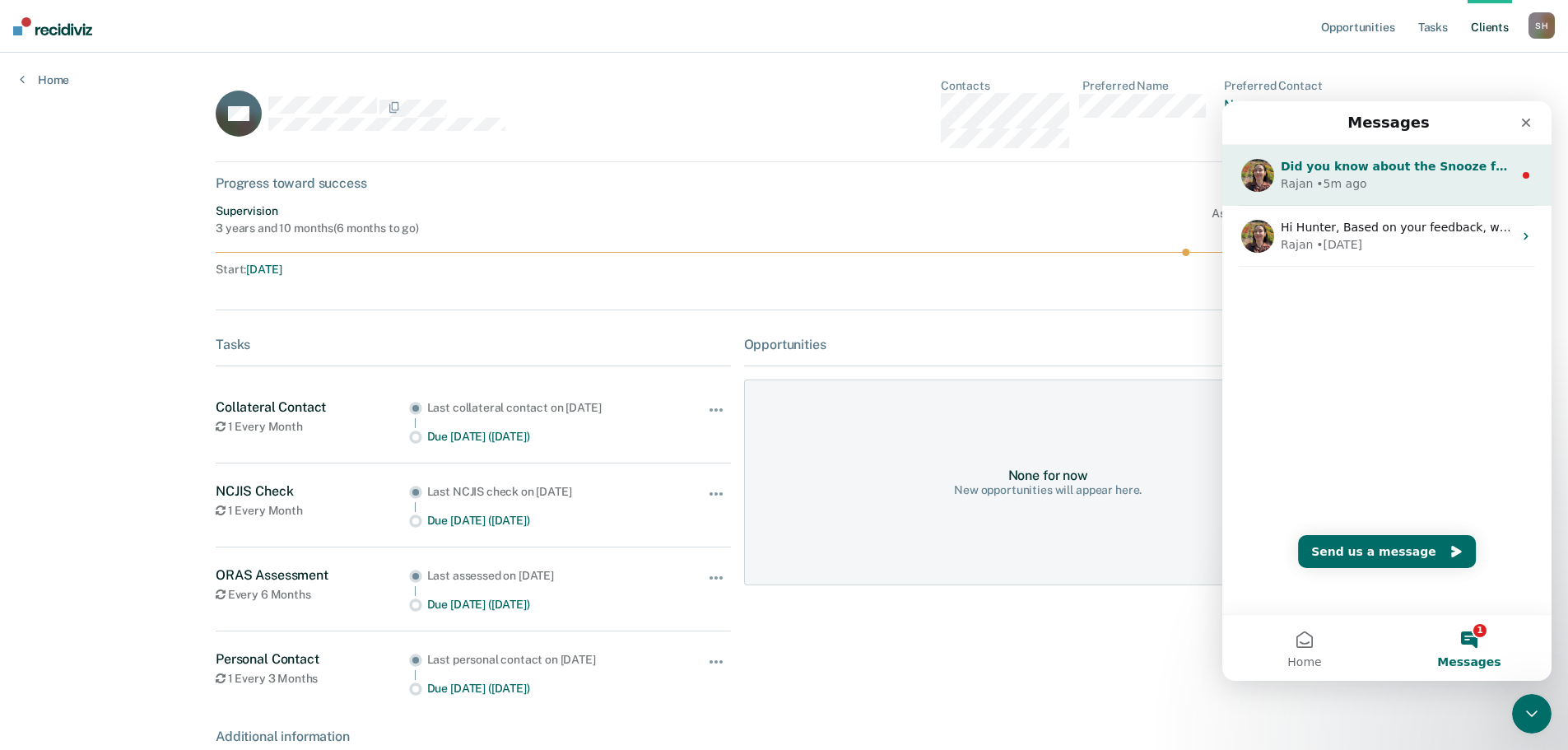
click at [1380, 197] on div "Did you know about the Snooze feature? When you mark a client as ineligible and…" at bounding box center [1387, 175] width 330 height 61
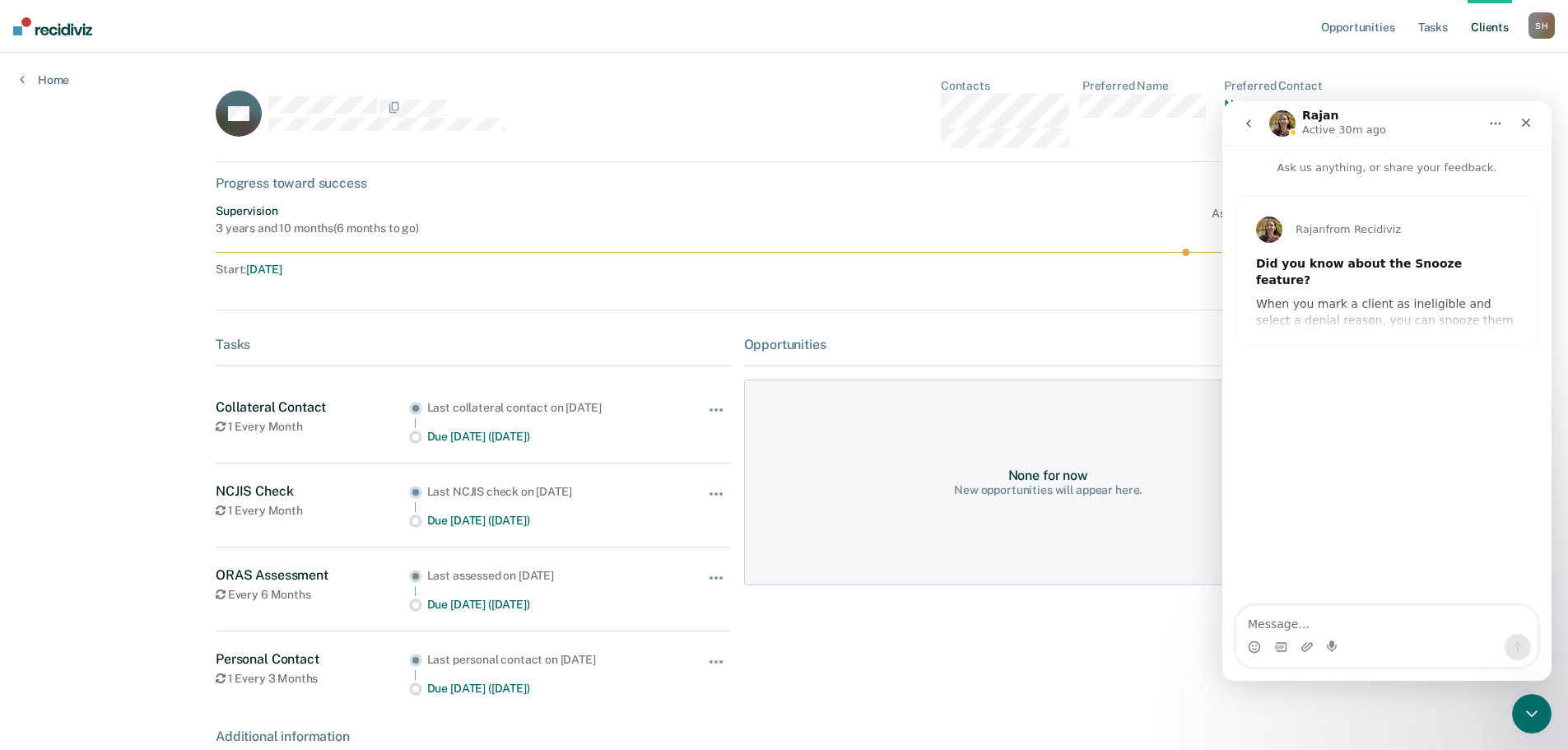
click at [1239, 116] on button "go back" at bounding box center [1249, 123] width 31 height 31
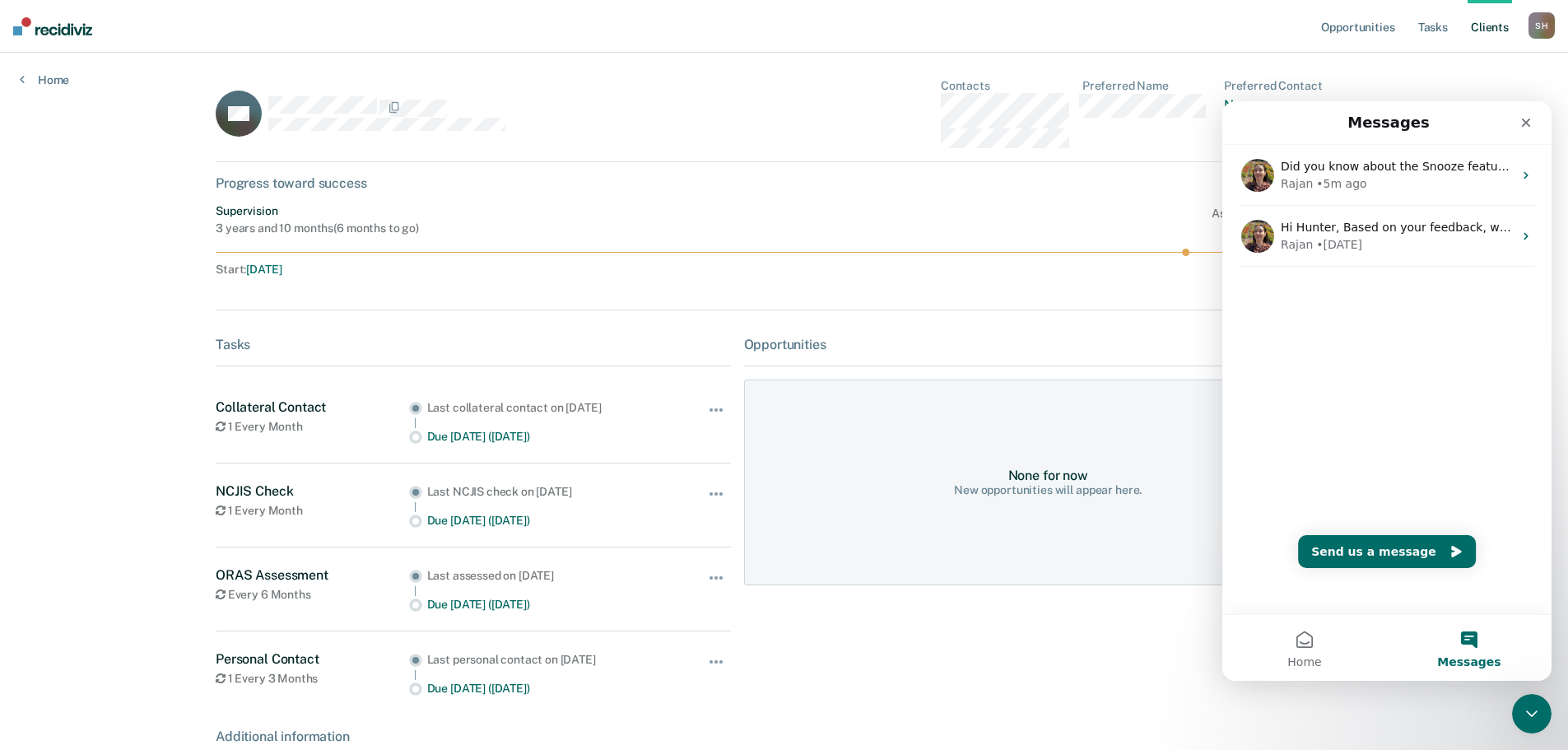
click at [839, 148] on div "SG Contacts Preferred Name Preferred Contact None Call Text Email None" at bounding box center [784, 120] width 1137 height 83
click at [1512, 123] on div "Close" at bounding box center [1526, 122] width 30 height 30
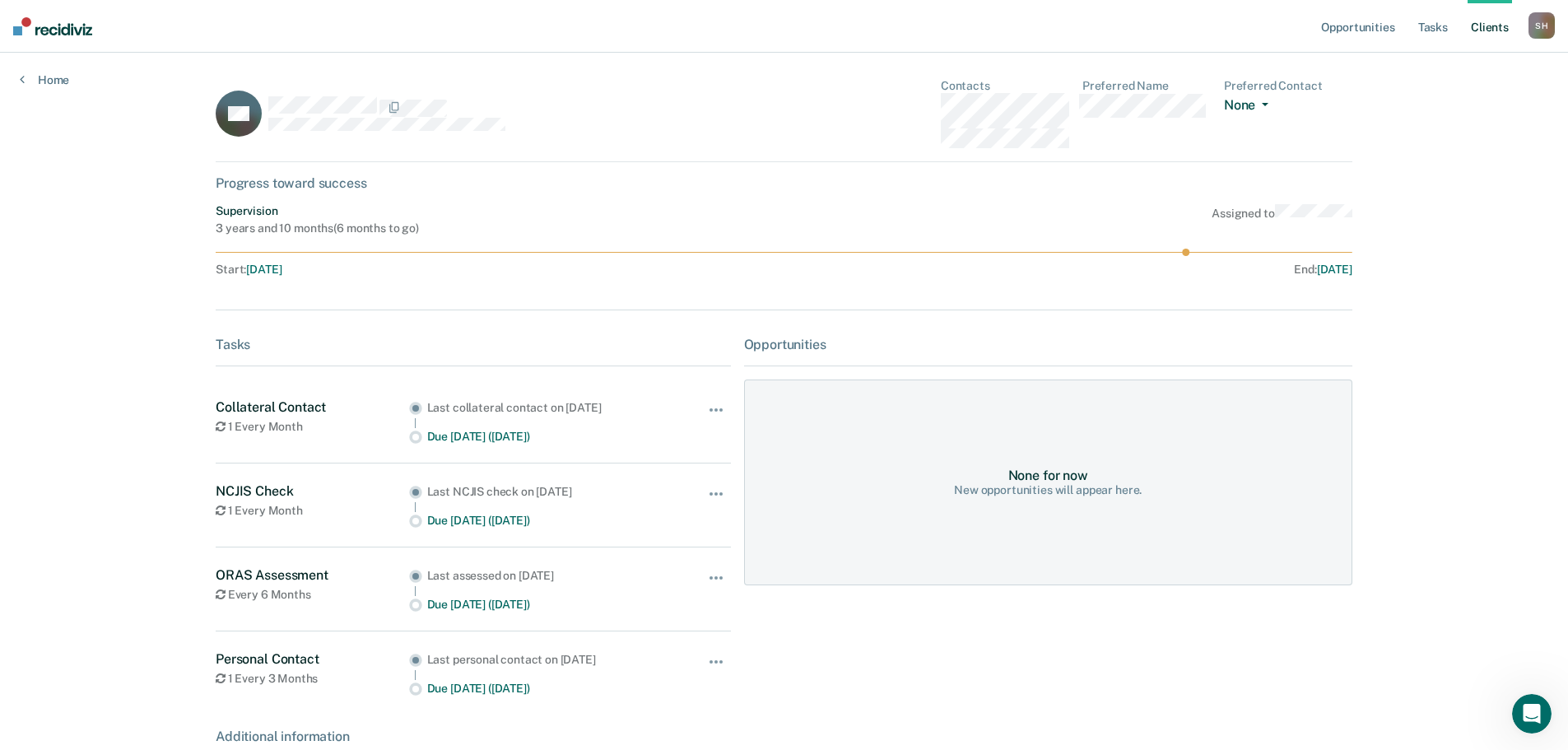
click at [1238, 107] on button "None" at bounding box center [1249, 107] width 51 height 19
click at [737, 107] on div "SG Contacts Preferred Name Preferred Contact None Call Text Email None" at bounding box center [784, 120] width 1137 height 83
click at [1477, 19] on link "Client s" at bounding box center [1490, 26] width 44 height 53
click at [1487, 36] on link "Client s" at bounding box center [1490, 26] width 44 height 53
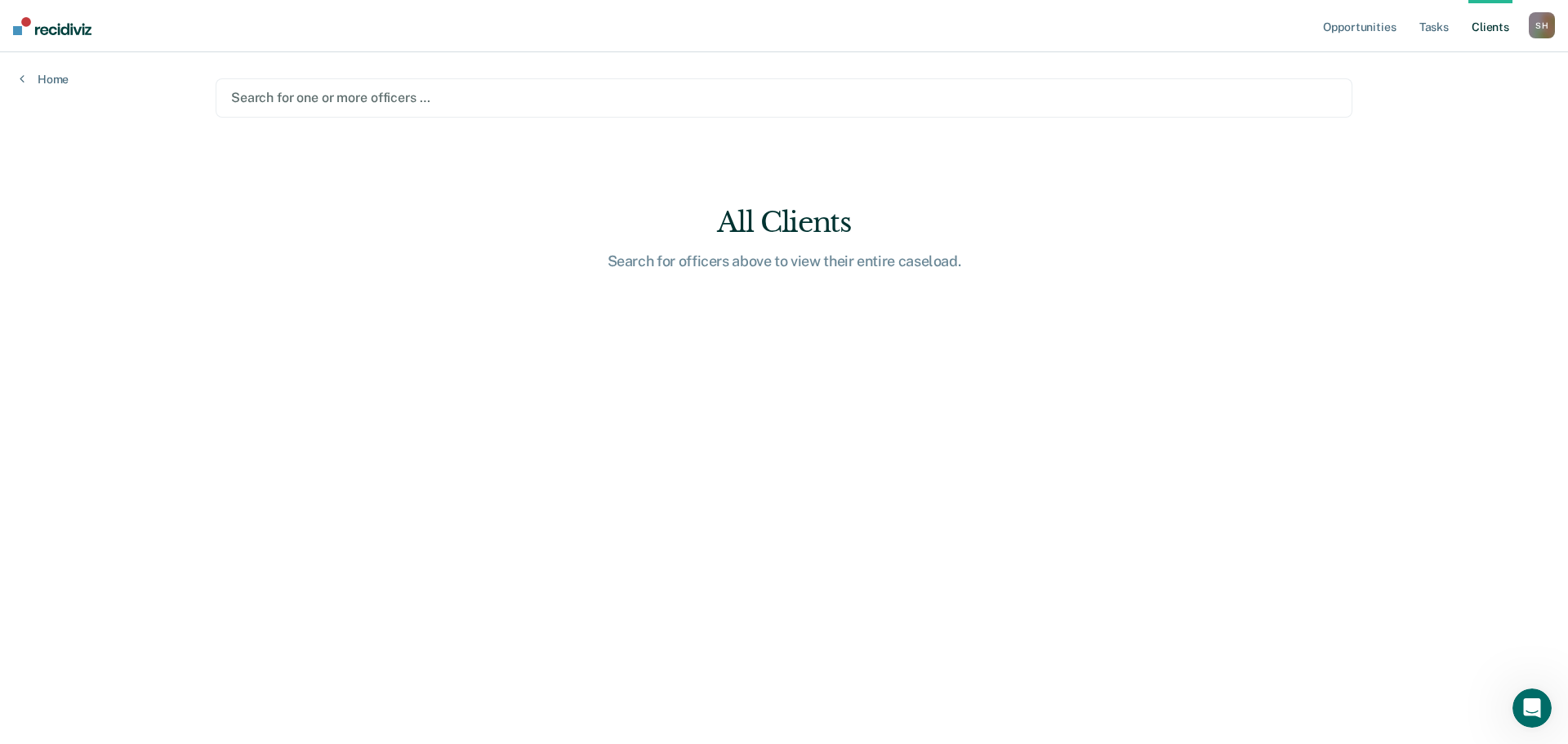
click at [318, 93] on div at bounding box center [784, 98] width 1106 height 18
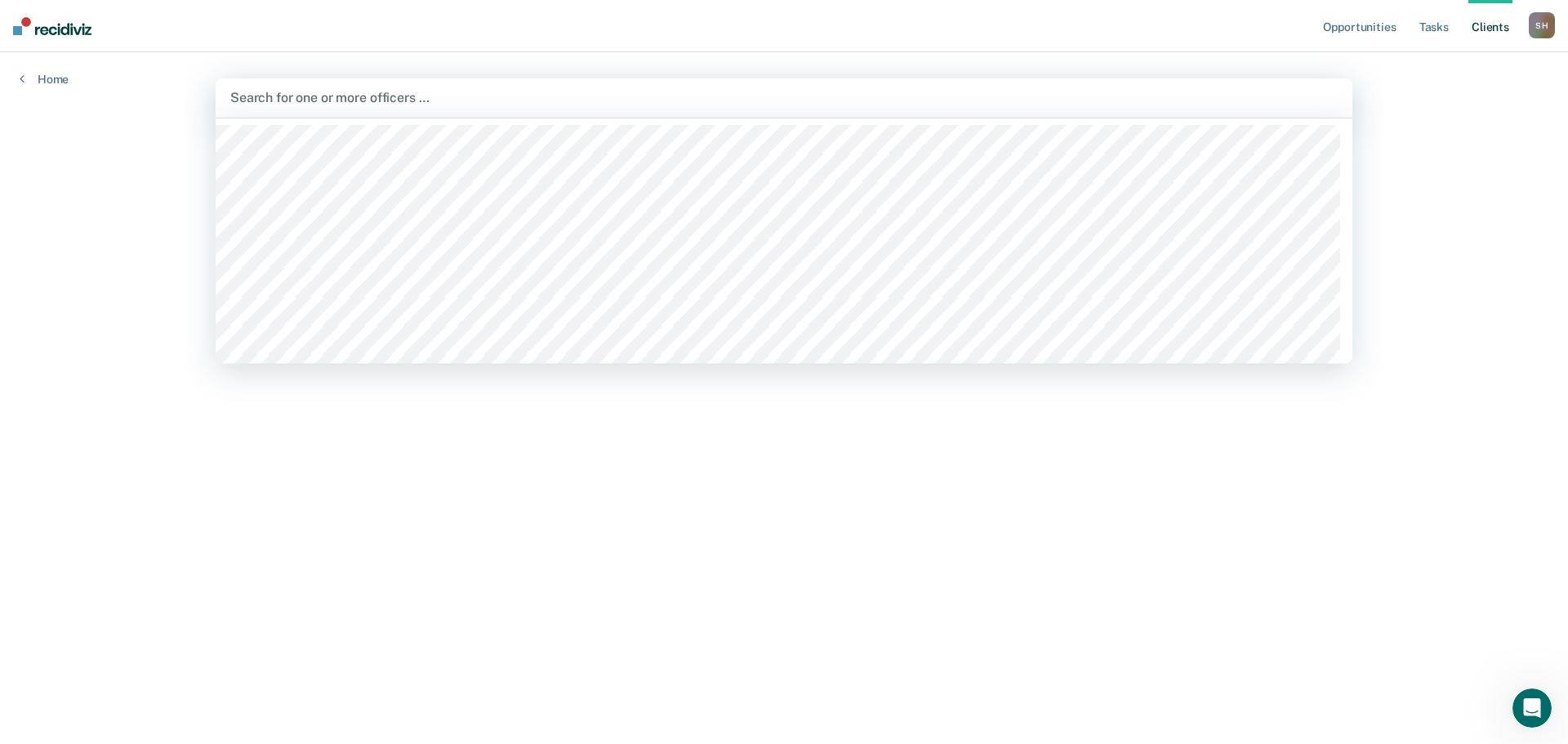
click at [329, 94] on div at bounding box center [784, 98] width 1108 height 18
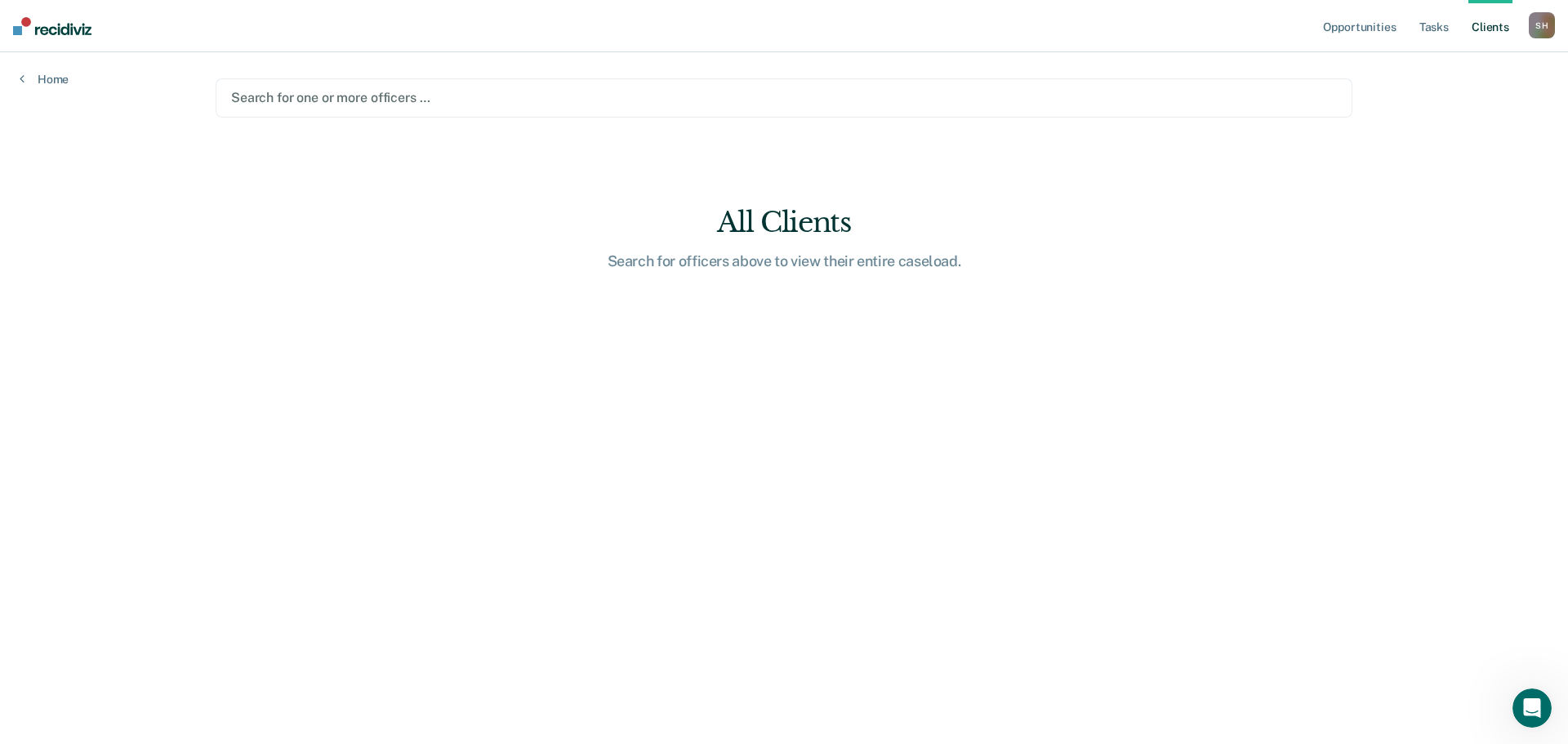
click at [319, 95] on div at bounding box center [784, 98] width 1106 height 18
click at [300, 99] on div at bounding box center [784, 98] width 1106 height 18
click at [301, 95] on div at bounding box center [784, 98] width 1106 height 18
click at [326, 92] on div at bounding box center [784, 98] width 1106 height 18
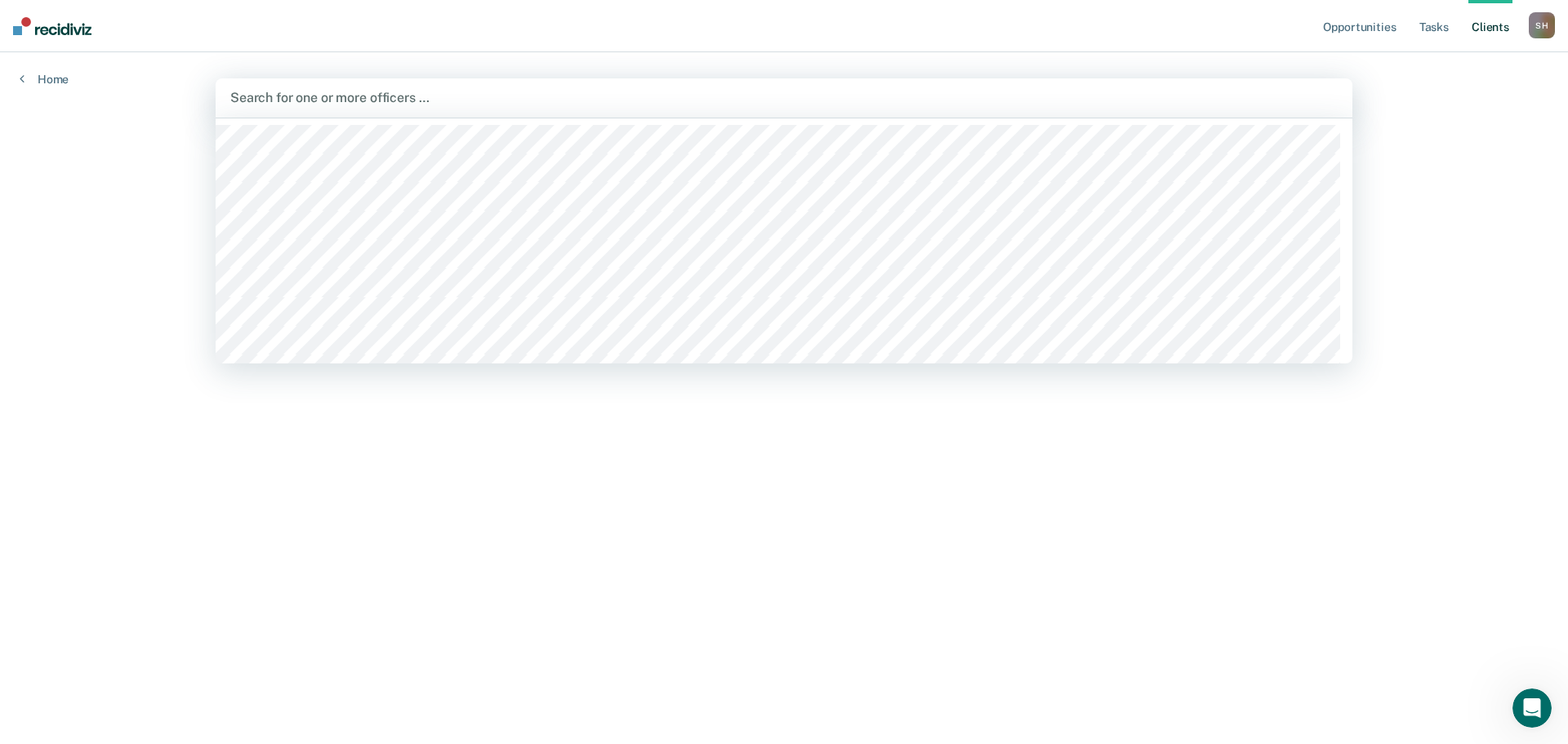
click at [303, 100] on div at bounding box center [784, 98] width 1108 height 18
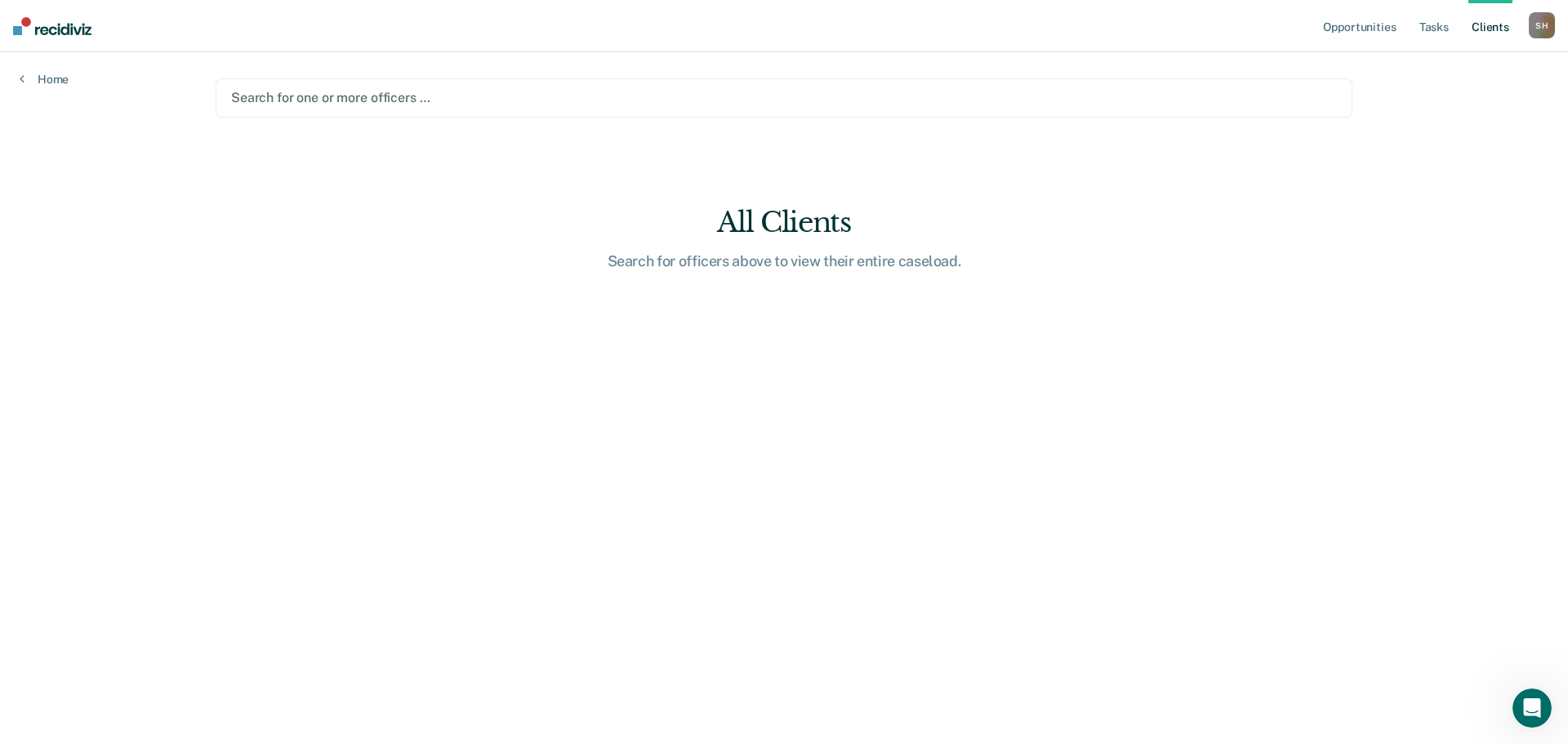
click at [303, 100] on div at bounding box center [784, 98] width 1106 height 18
click at [314, 98] on div at bounding box center [784, 98] width 1106 height 18
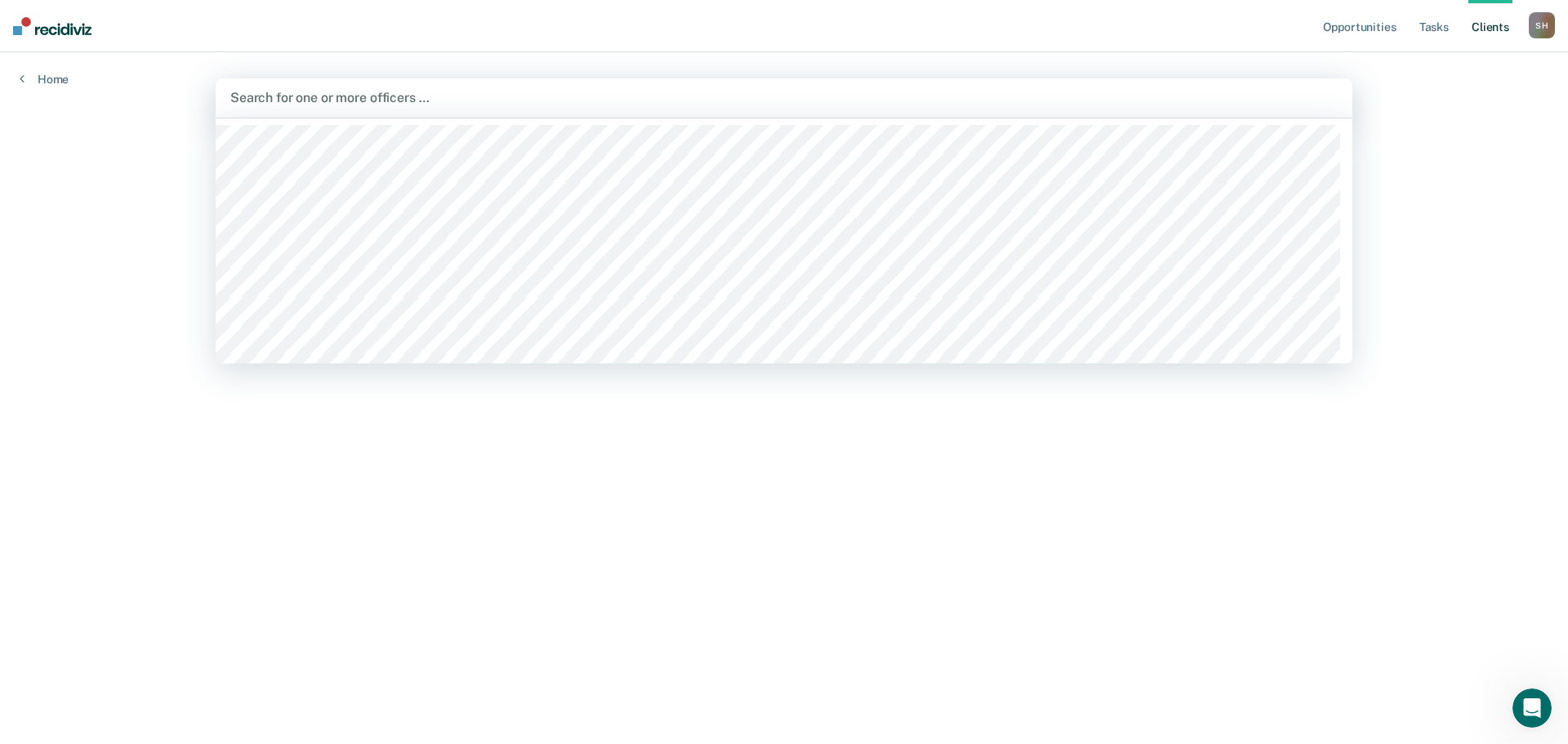
scroll to position [82, 0]
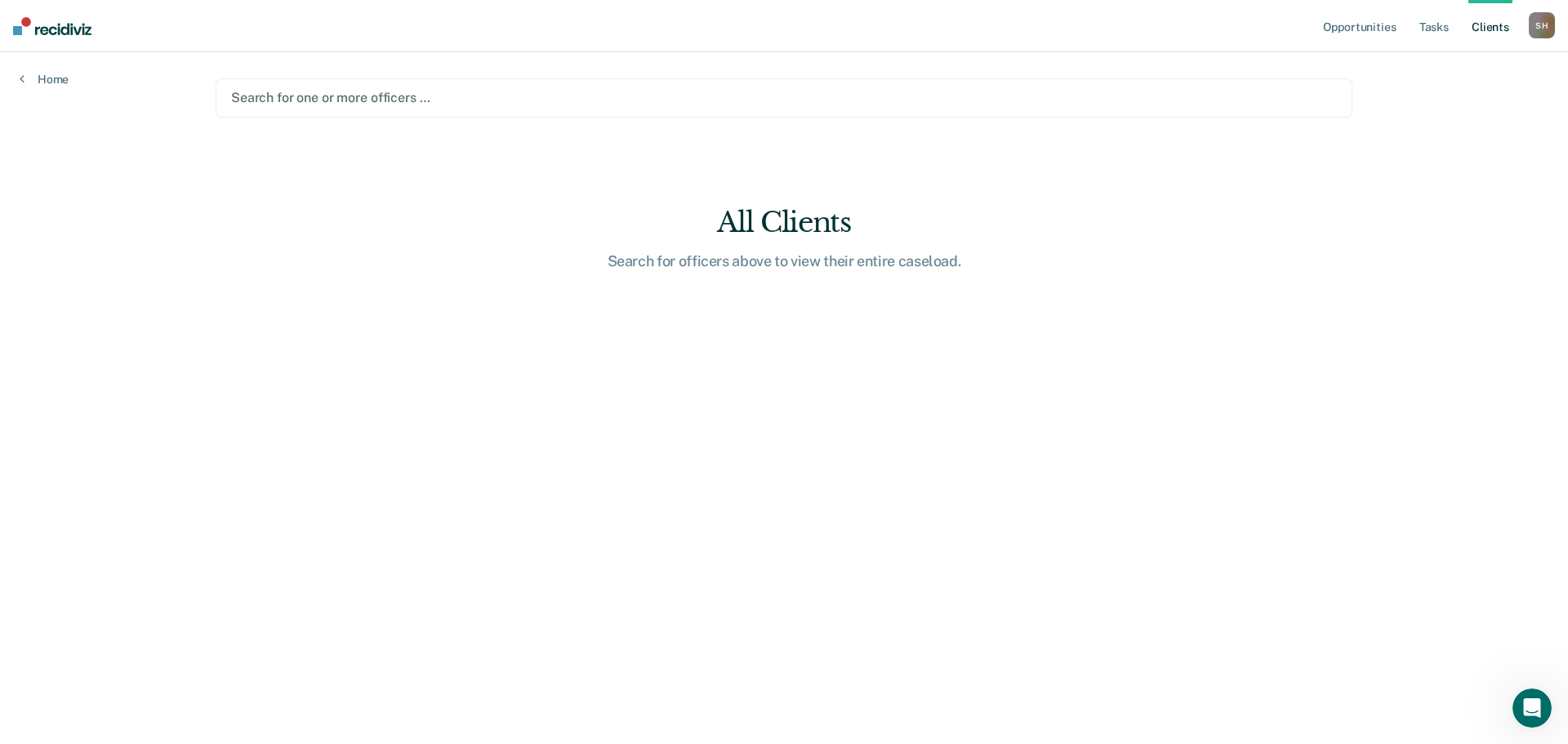
click at [318, 98] on div at bounding box center [784, 98] width 1106 height 18
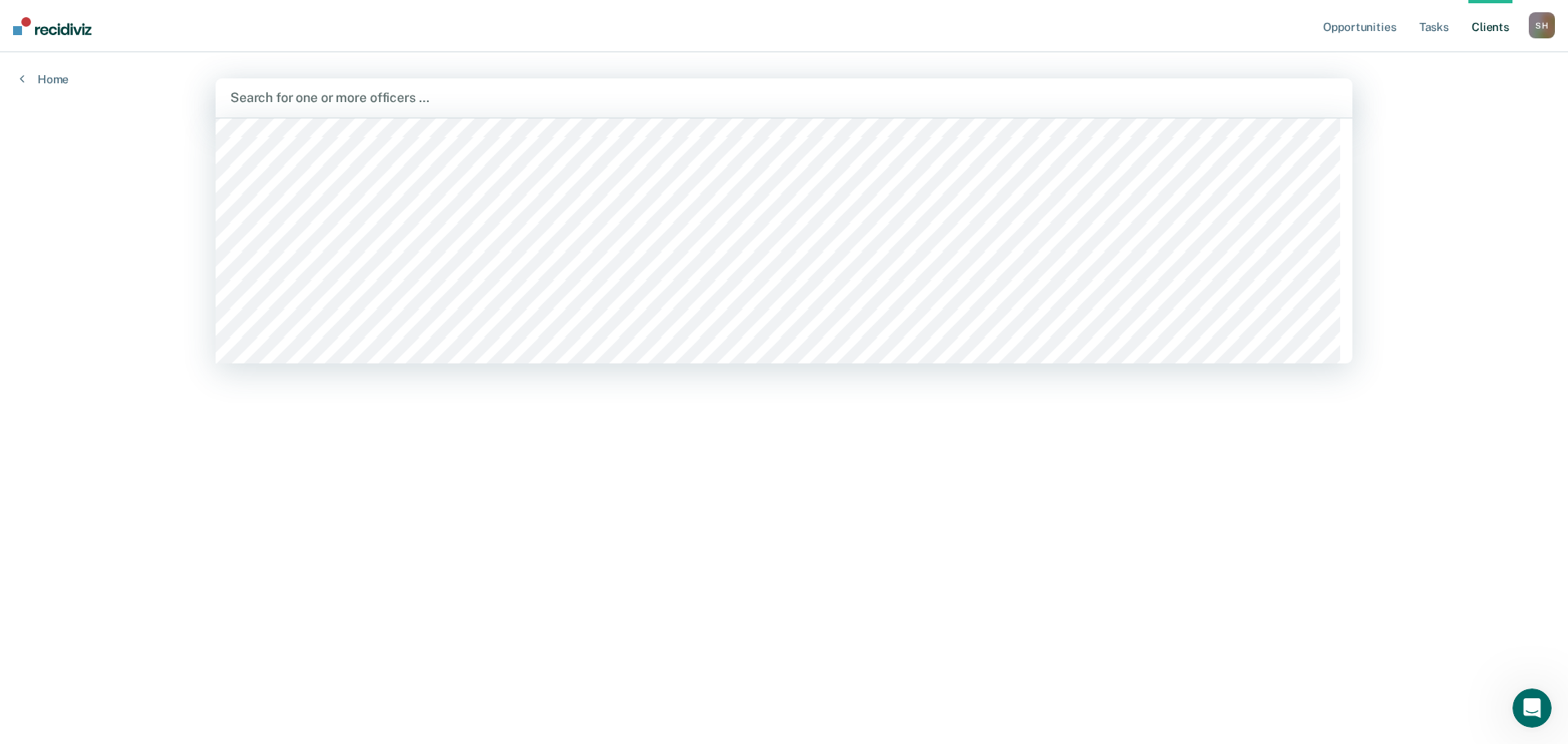
scroll to position [163, 0]
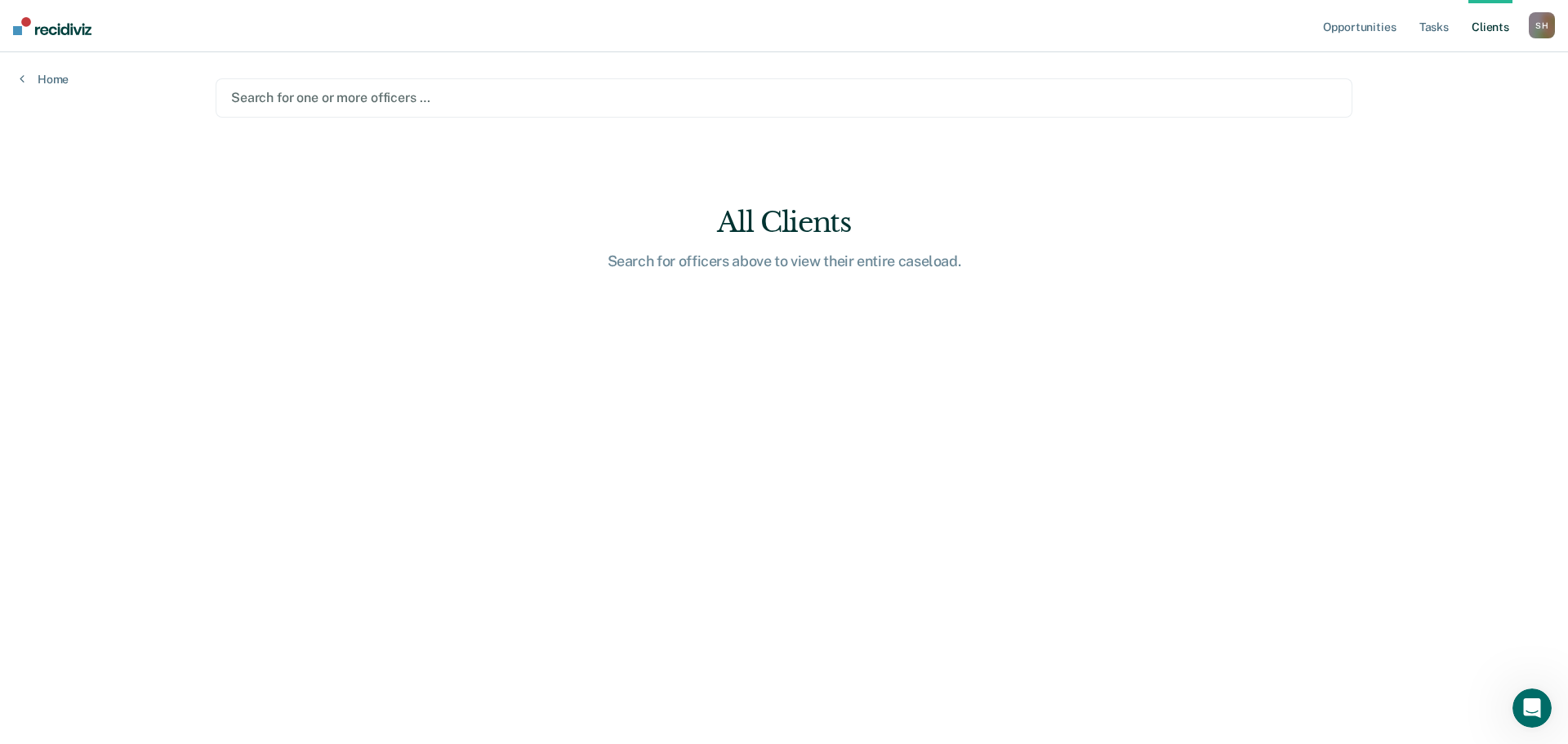
click at [310, 98] on div at bounding box center [784, 98] width 1106 height 18
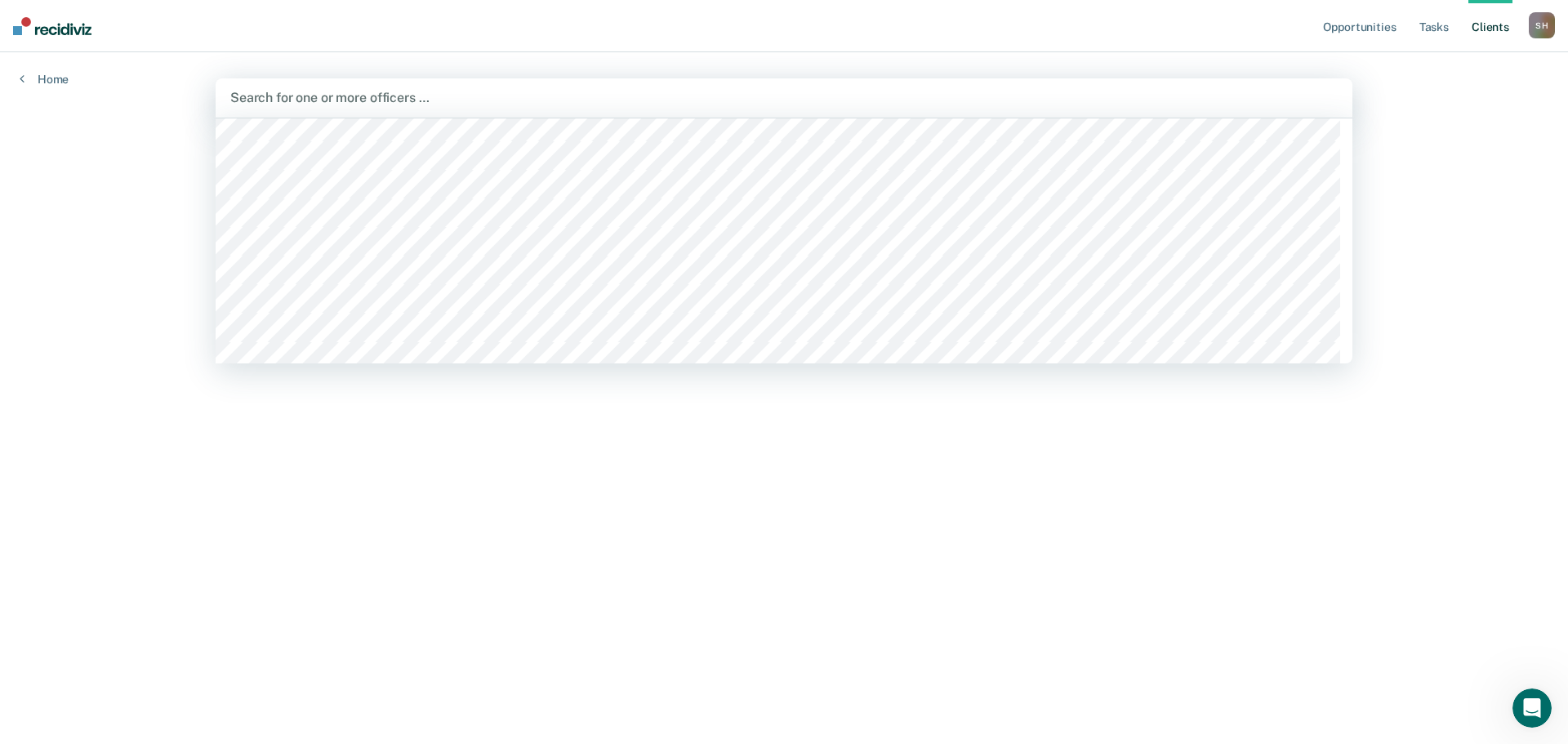
scroll to position [245, 0]
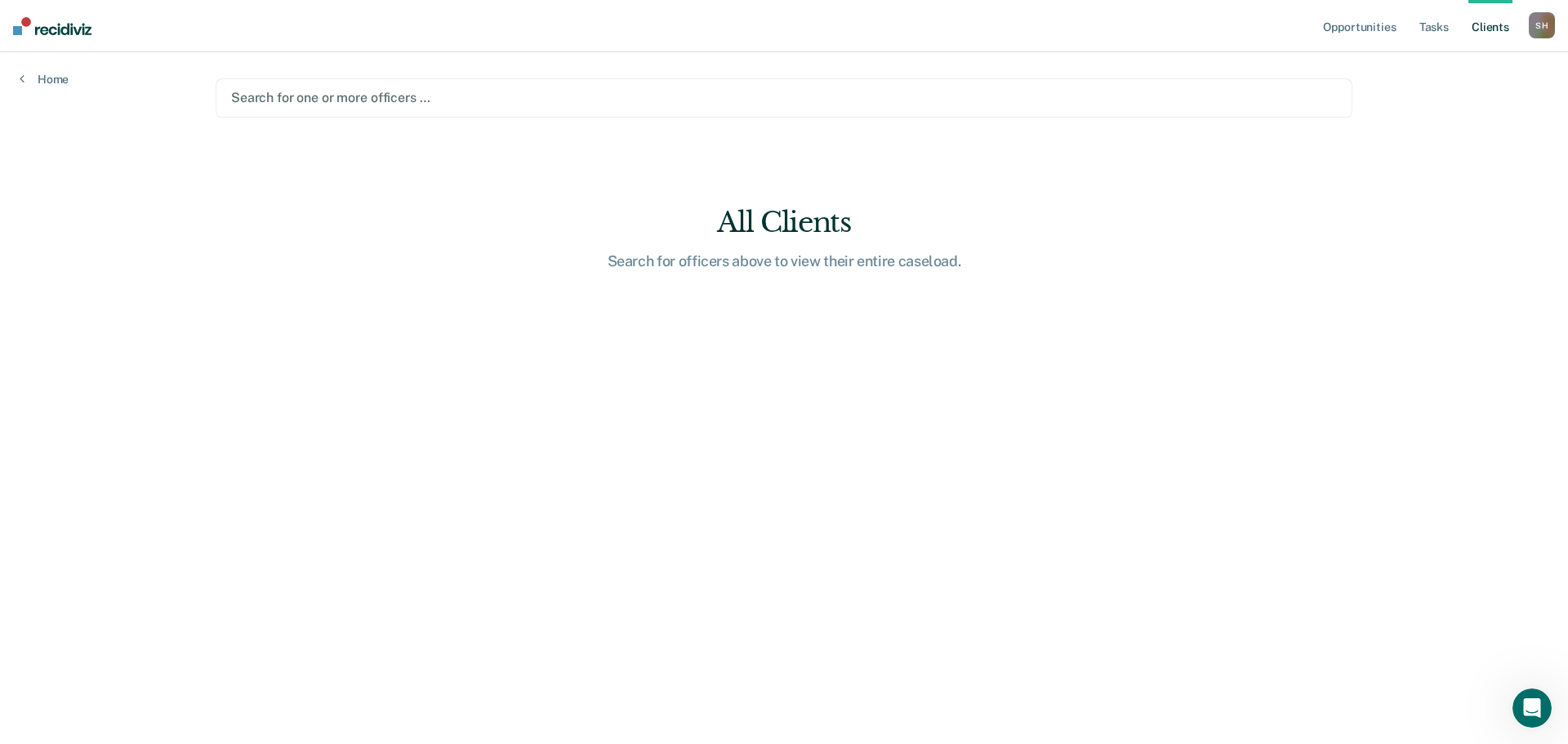
click at [317, 99] on div at bounding box center [784, 98] width 1106 height 18
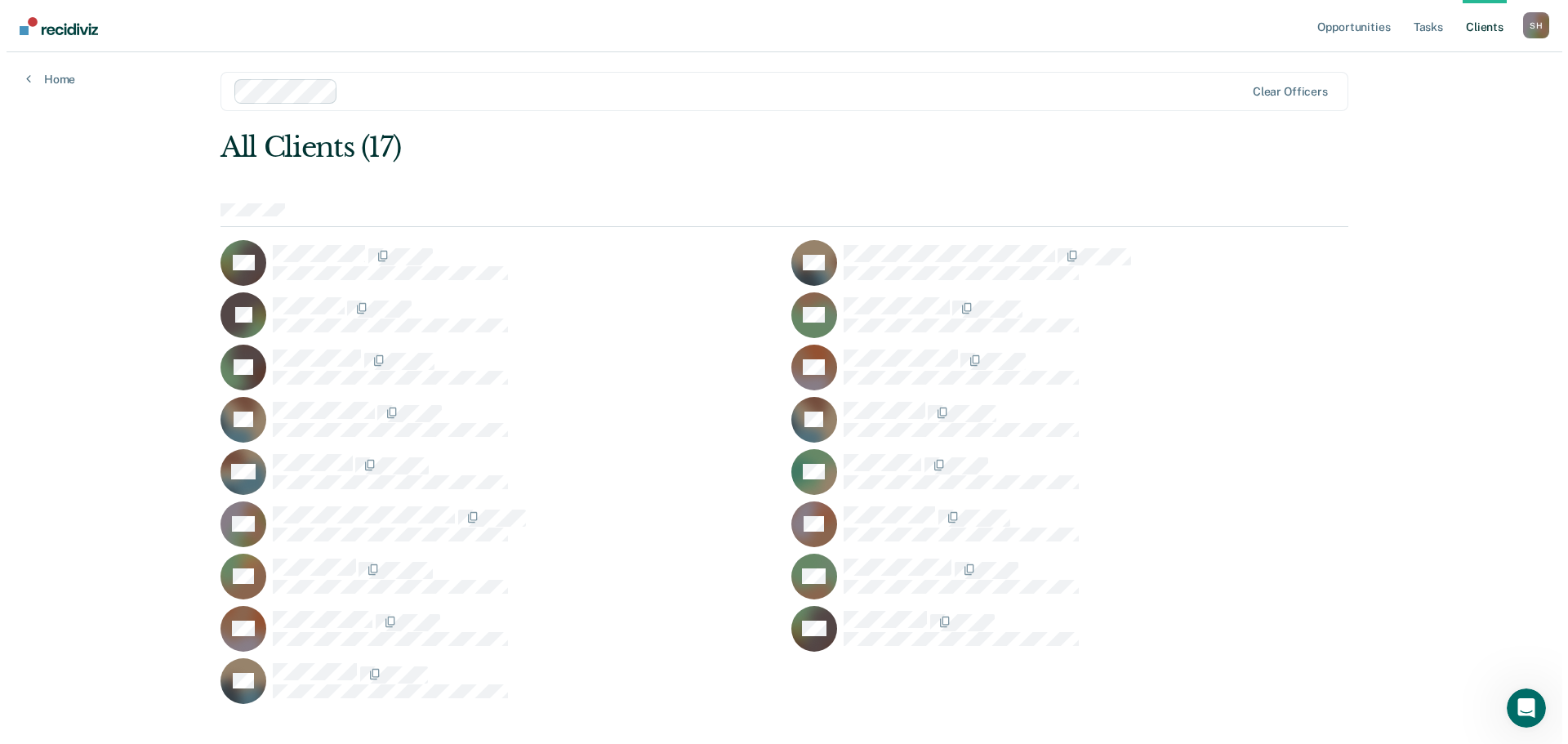
scroll to position [0, 0]
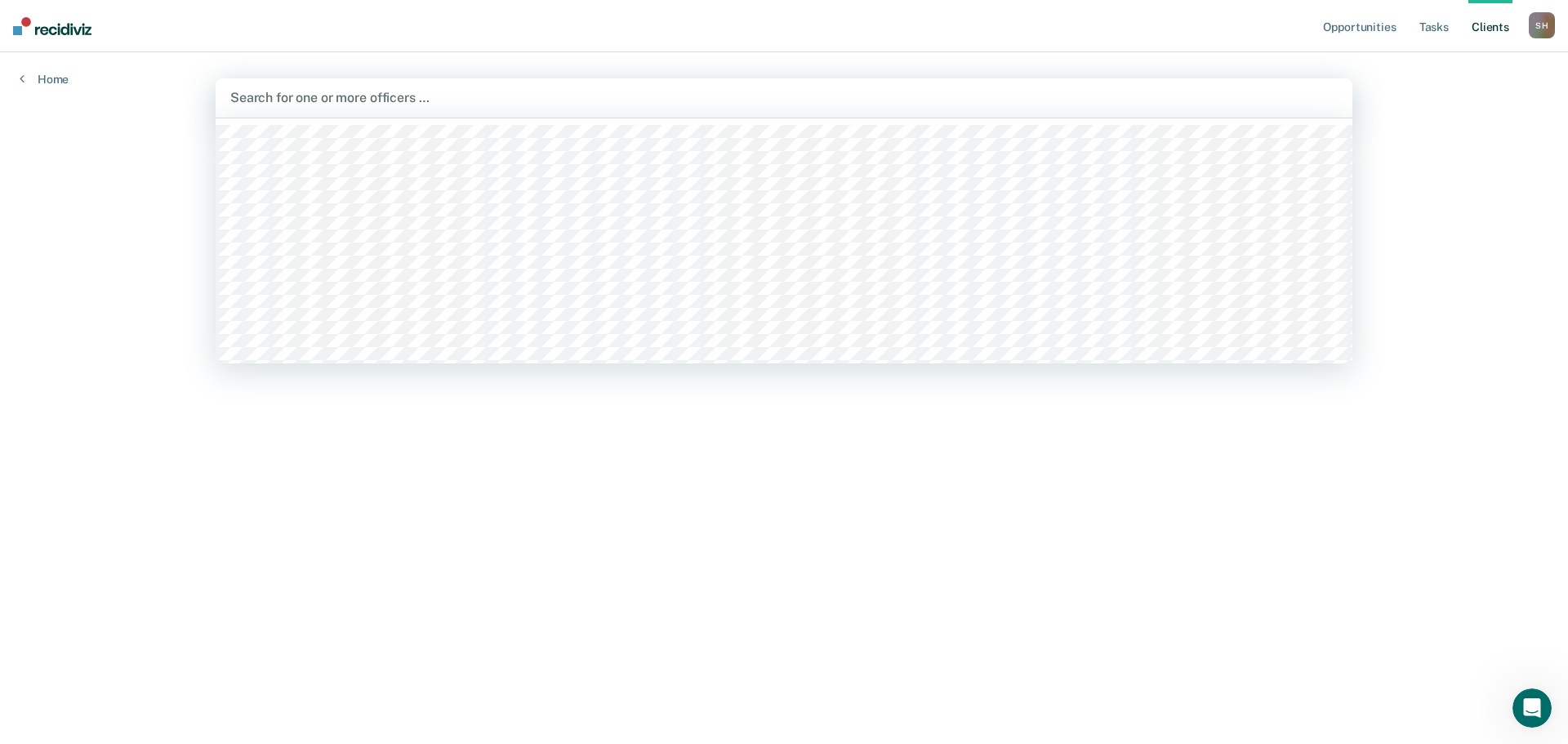
click at [313, 92] on div at bounding box center [784, 98] width 1108 height 18
click at [334, 92] on div at bounding box center [784, 98] width 1108 height 18
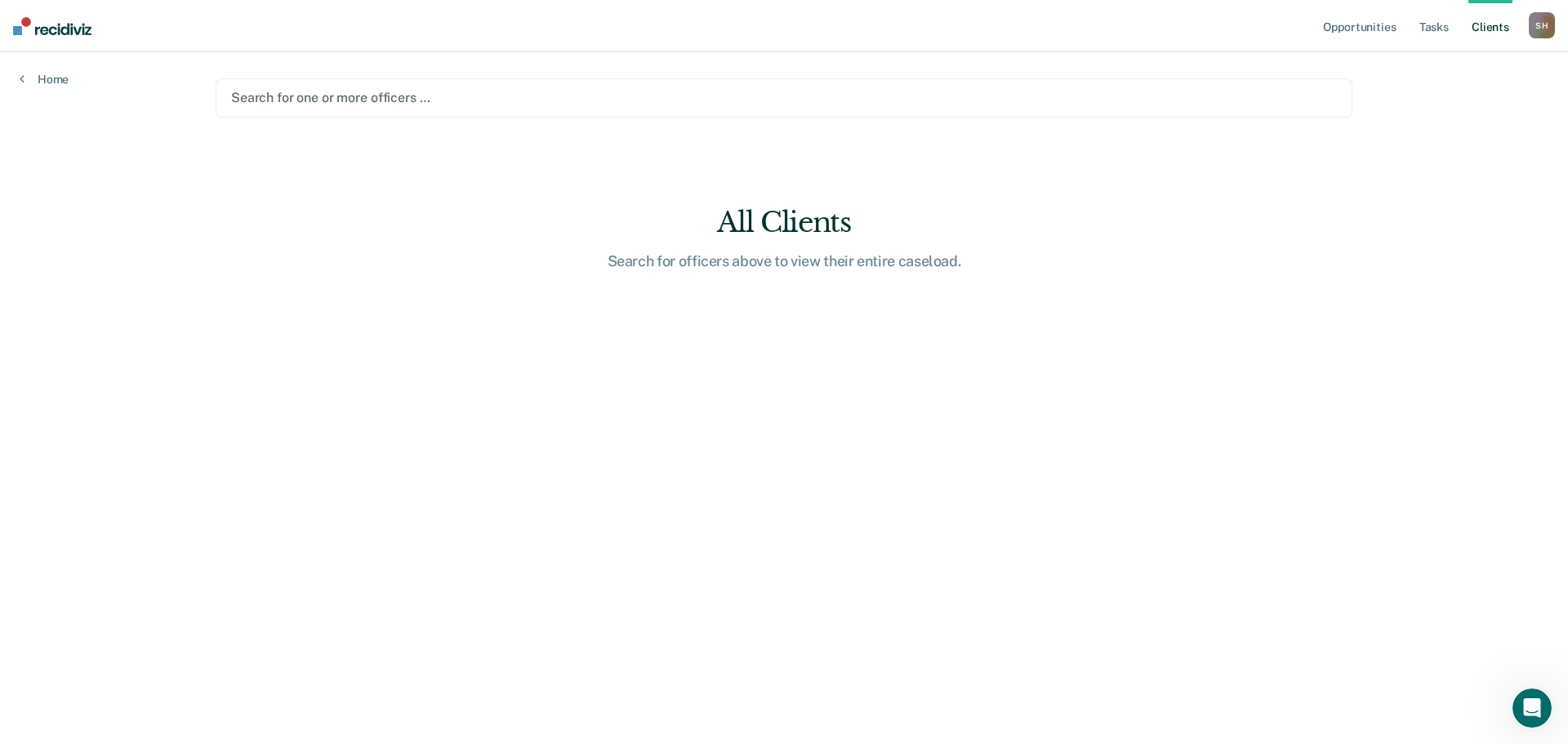
click at [333, 97] on div at bounding box center [784, 98] width 1106 height 18
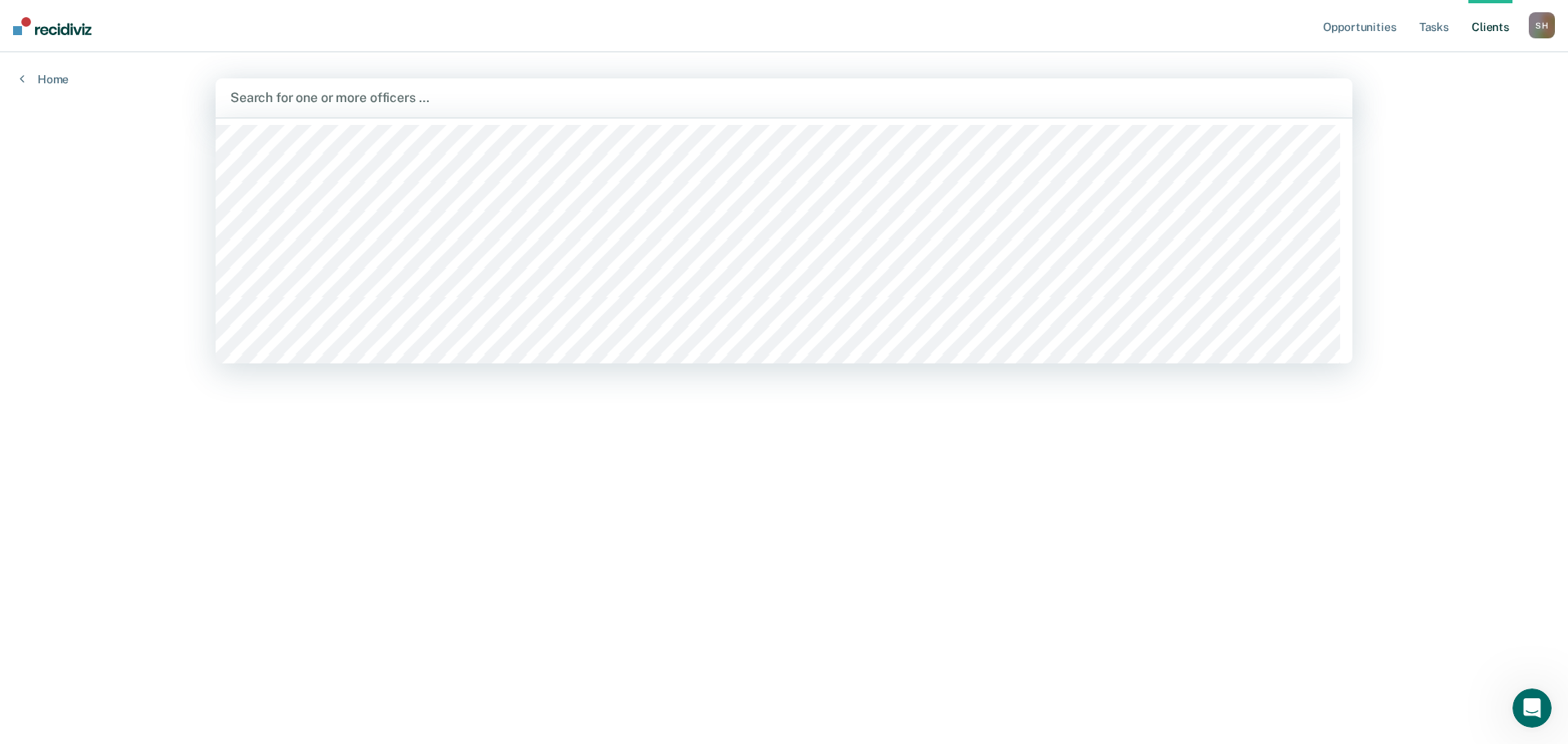
scroll to position [572, 0]
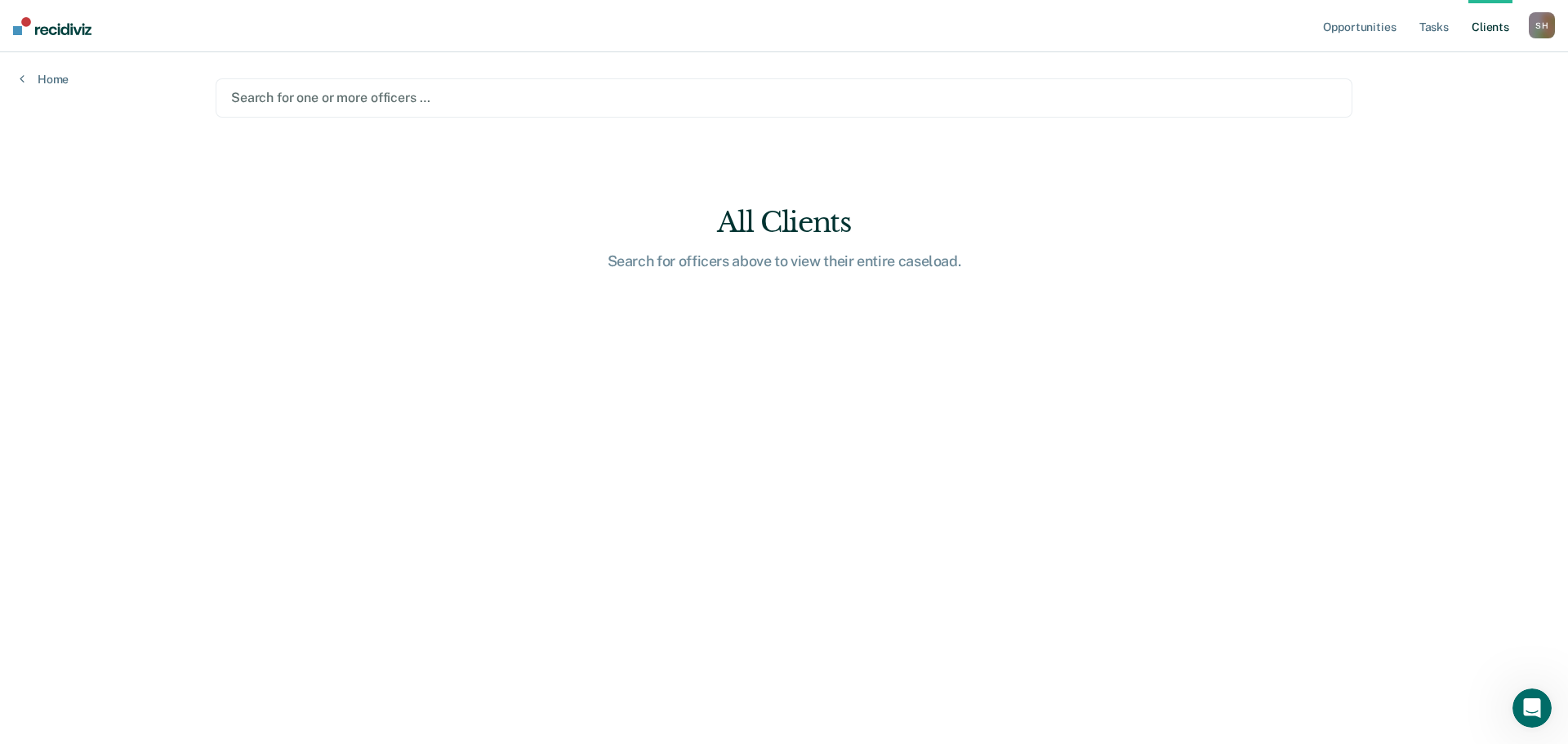
click at [369, 105] on div at bounding box center [784, 98] width 1106 height 18
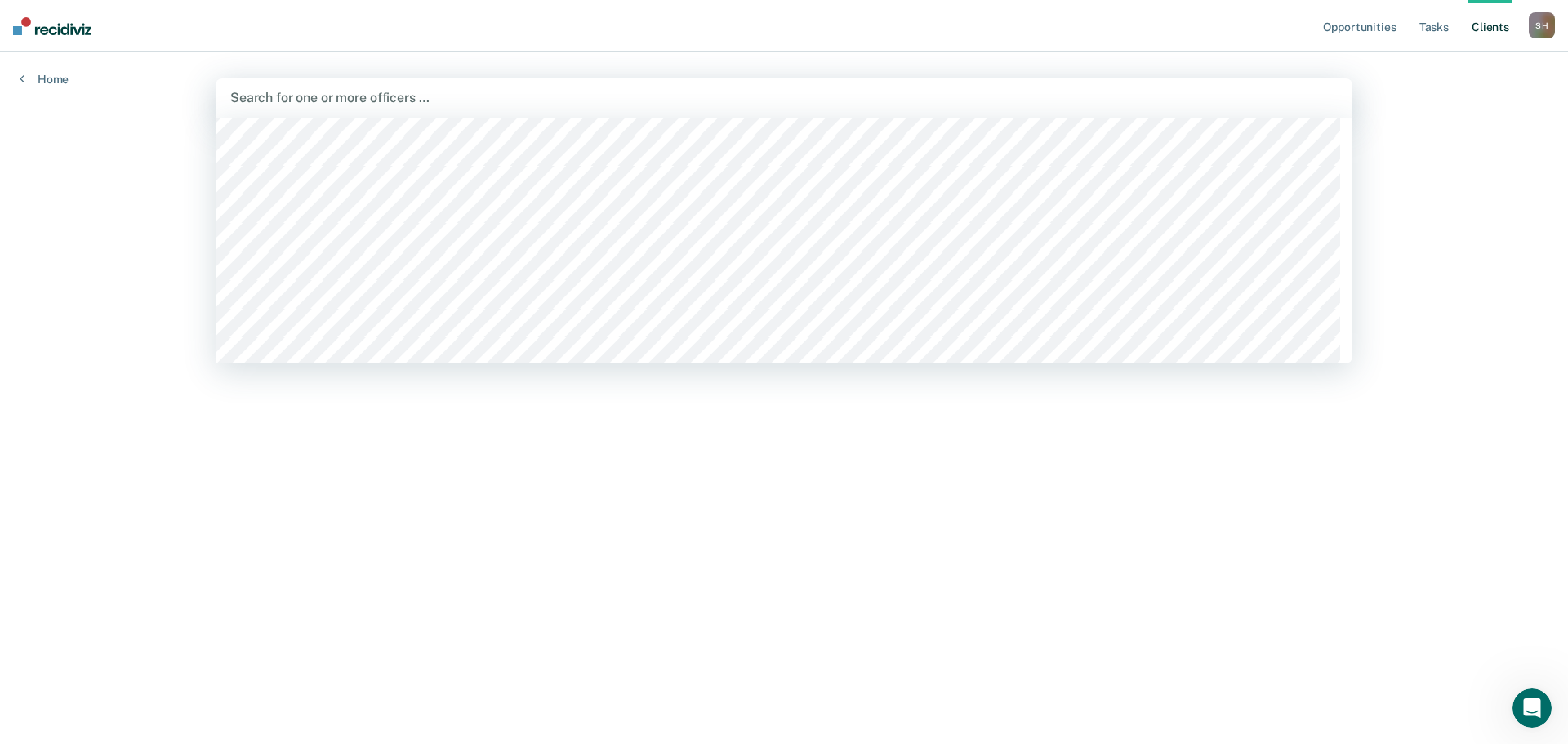
scroll to position [736, 0]
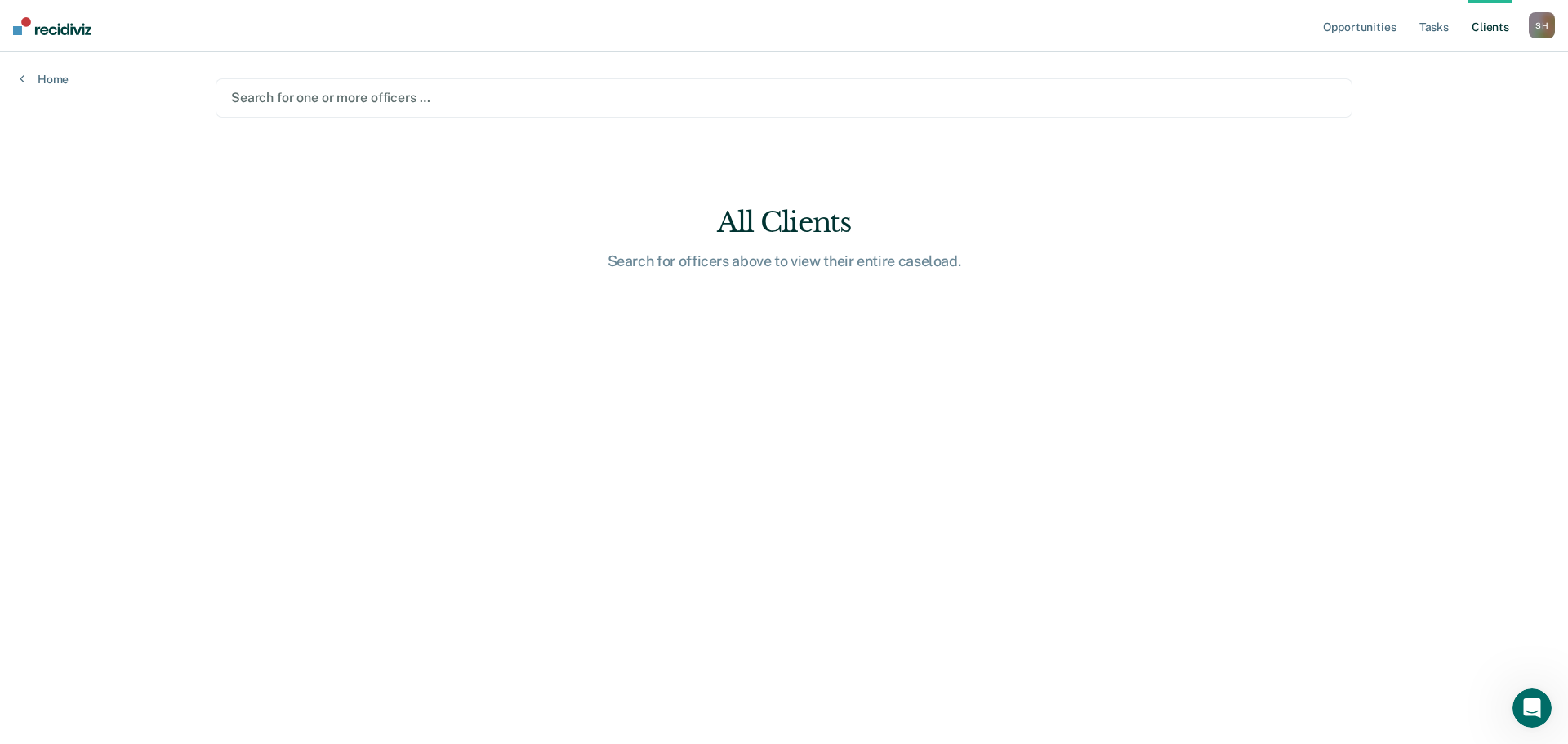
click at [345, 103] on div at bounding box center [784, 98] width 1106 height 18
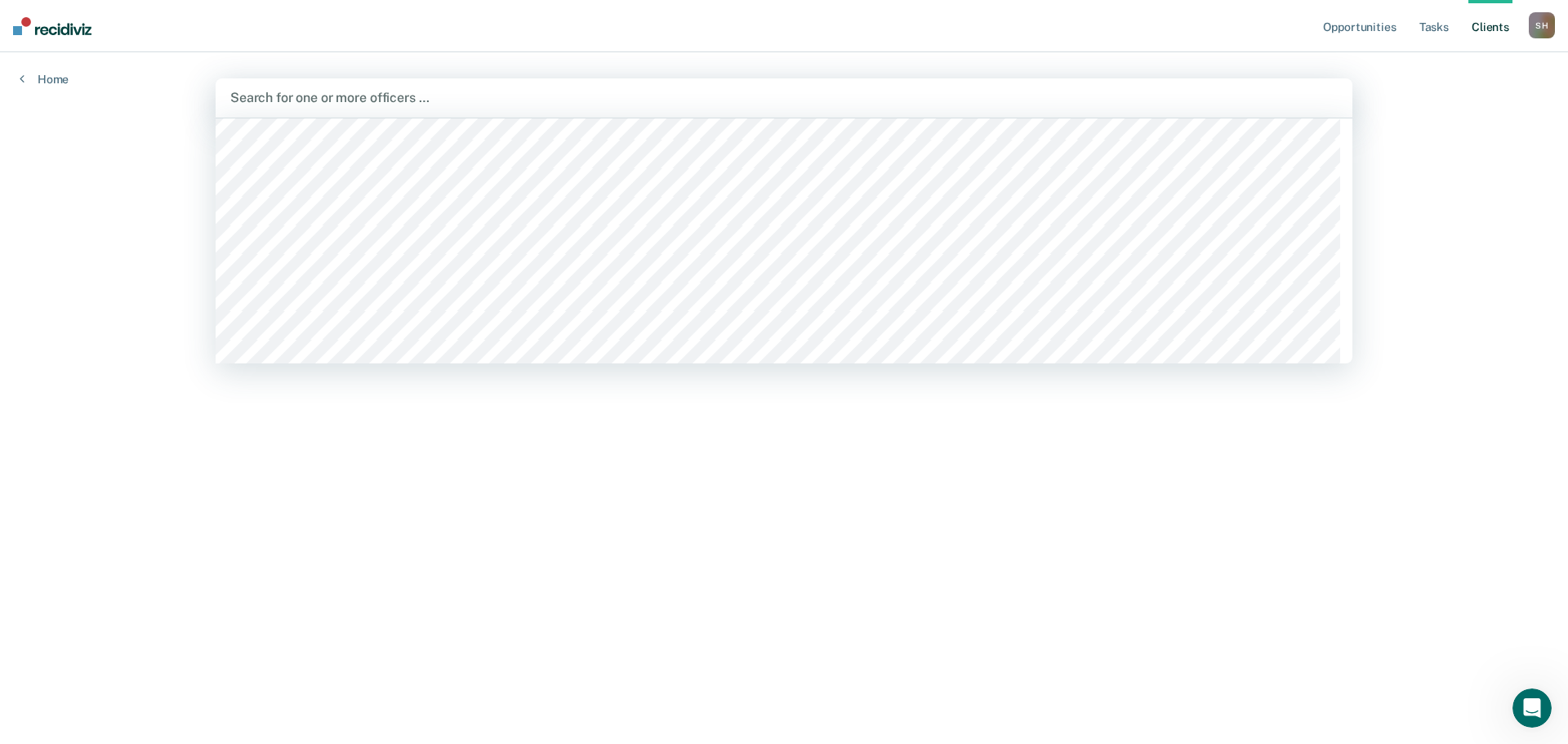
scroll to position [899, 0]
click at [327, 99] on div at bounding box center [784, 98] width 1108 height 18
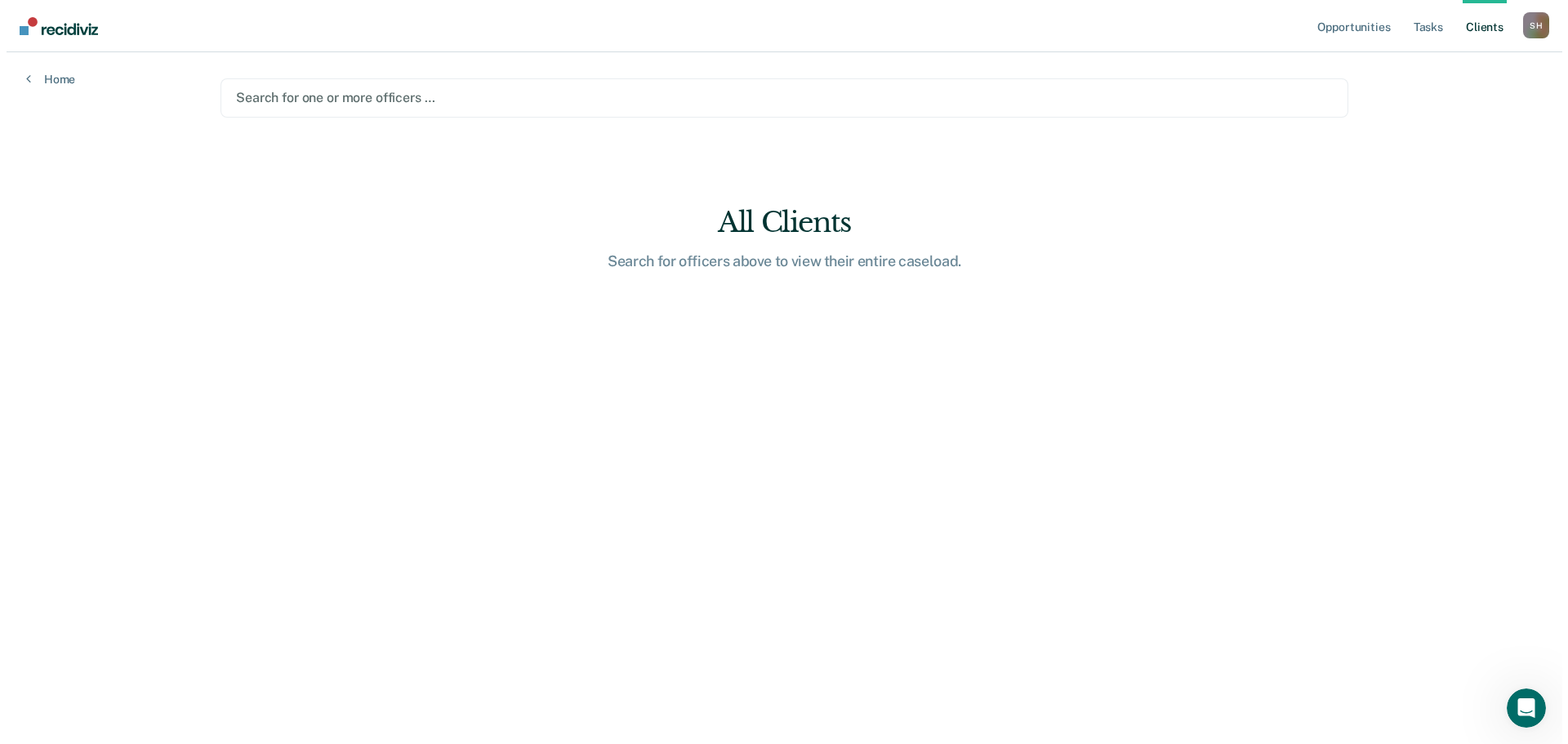
scroll to position [0, 0]
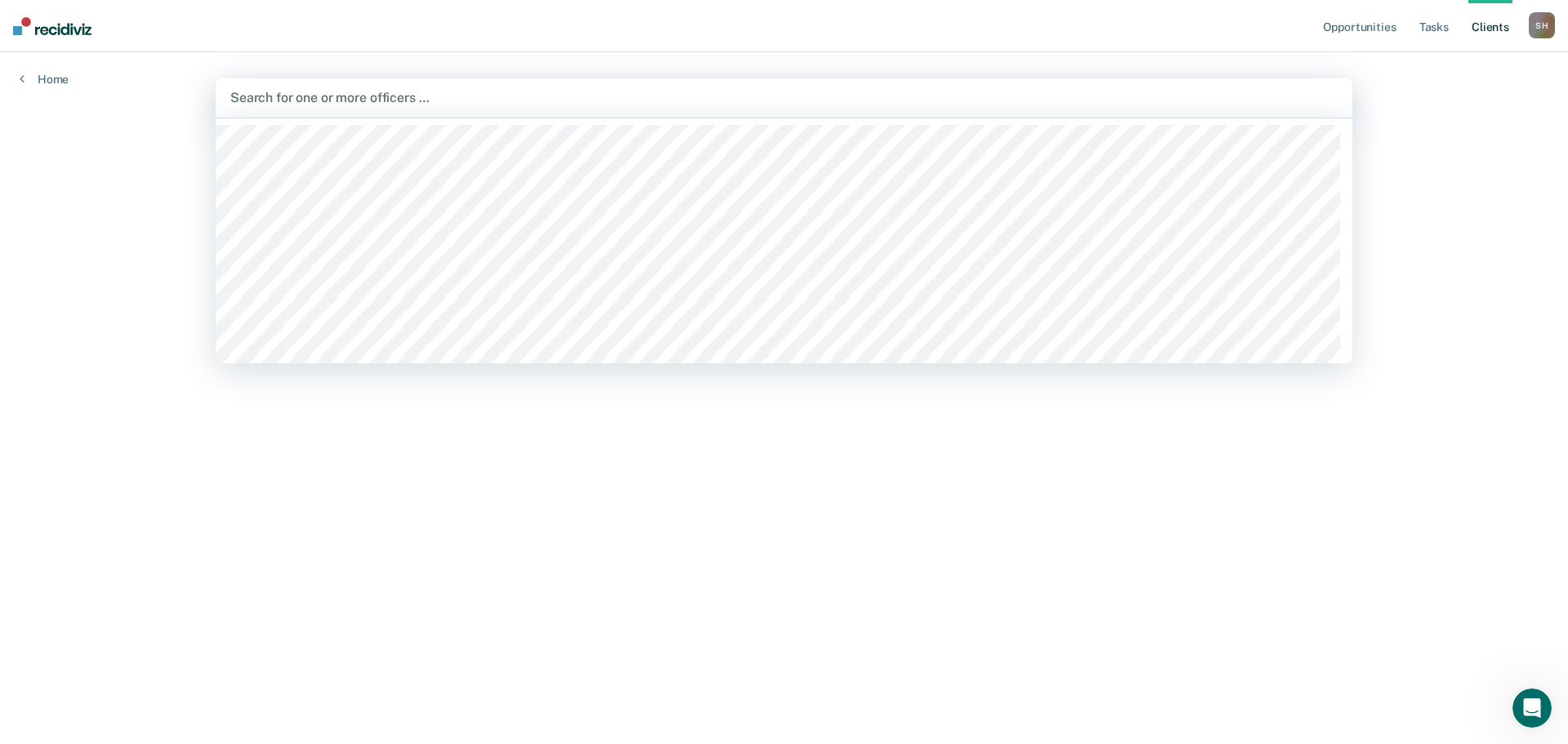
click at [324, 85] on div "Search for one or more officers …" at bounding box center [784, 98] width 1137 height 40
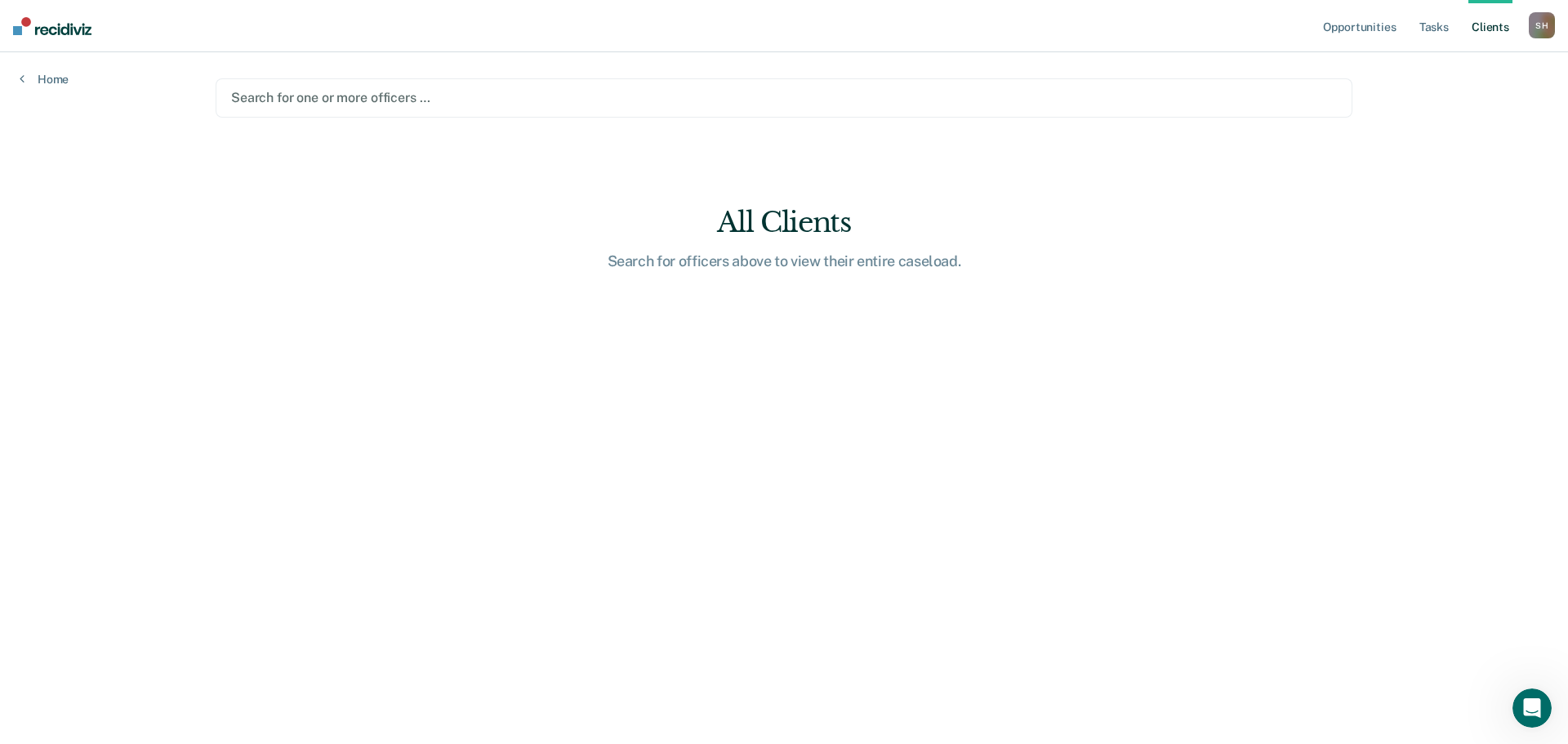
click at [336, 98] on div at bounding box center [784, 98] width 1106 height 18
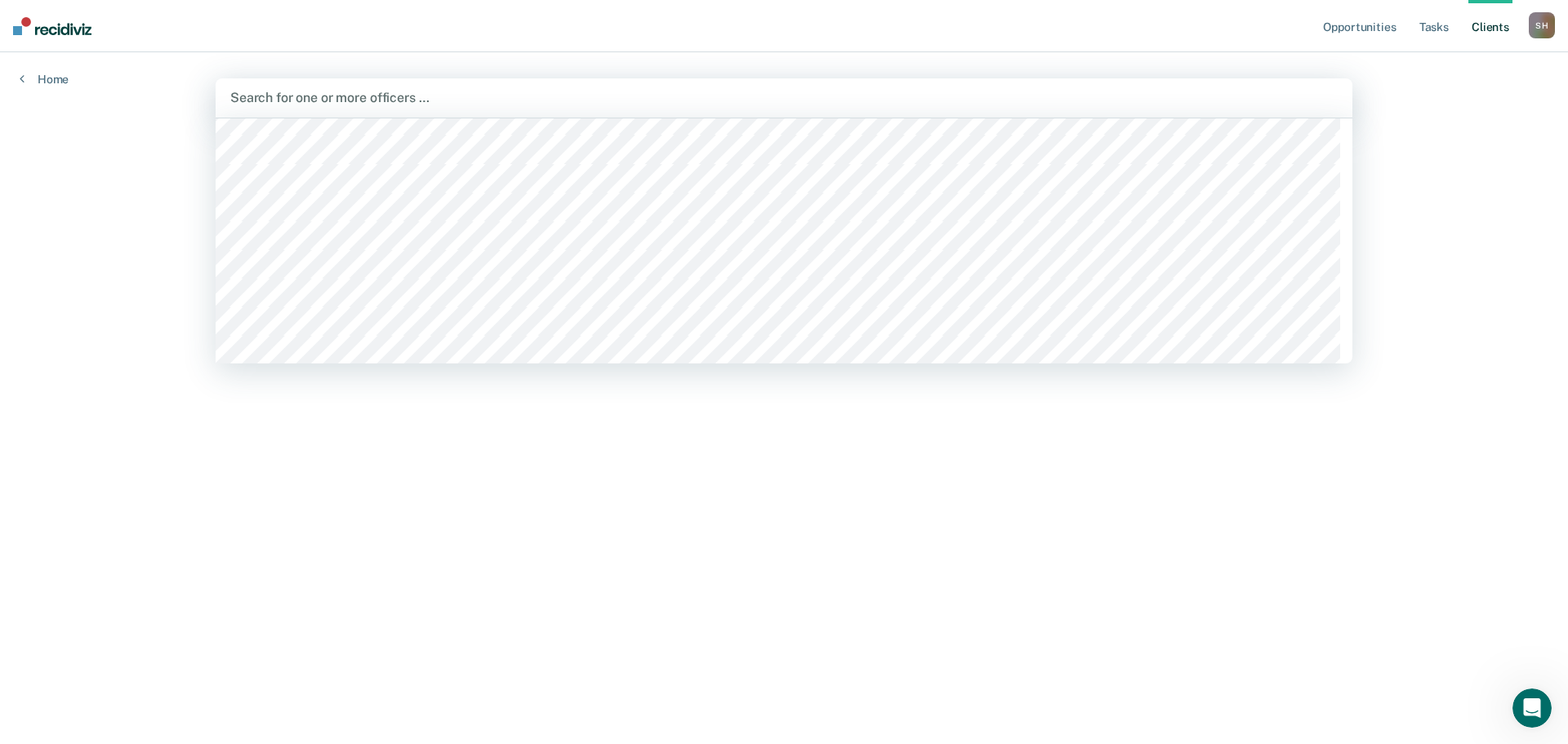
scroll to position [918, 0]
click at [360, 111] on div "Search for one or more officers …" at bounding box center [784, 98] width 1137 height 40
click at [348, 101] on div at bounding box center [784, 98] width 1108 height 18
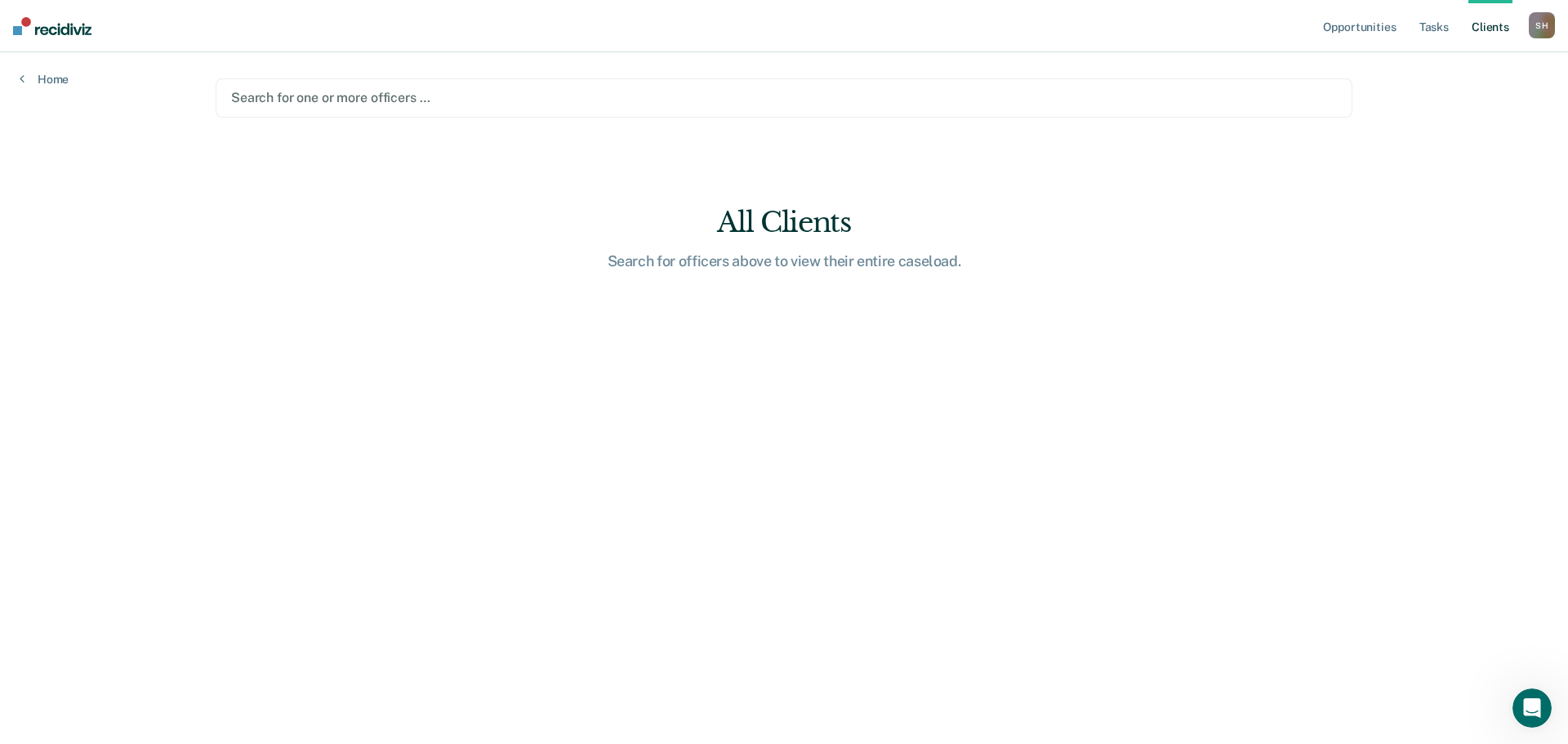
click at [345, 98] on div at bounding box center [784, 98] width 1106 height 18
click at [352, 119] on main "Search for one or more officers … All Clients Search for officers above to view…" at bounding box center [783, 378] width 1176 height 652
click at [351, 105] on div at bounding box center [784, 98] width 1106 height 18
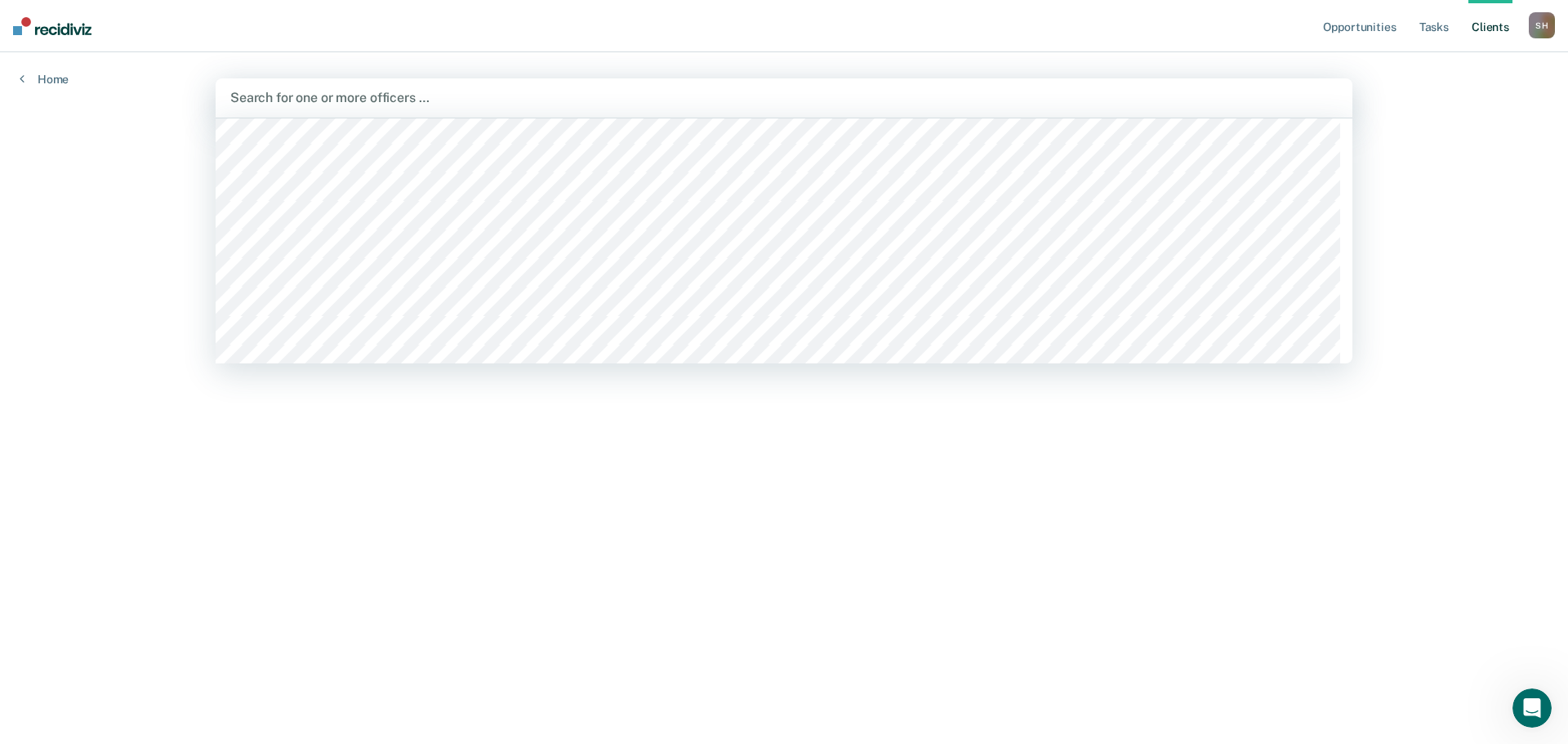
scroll to position [918, 0]
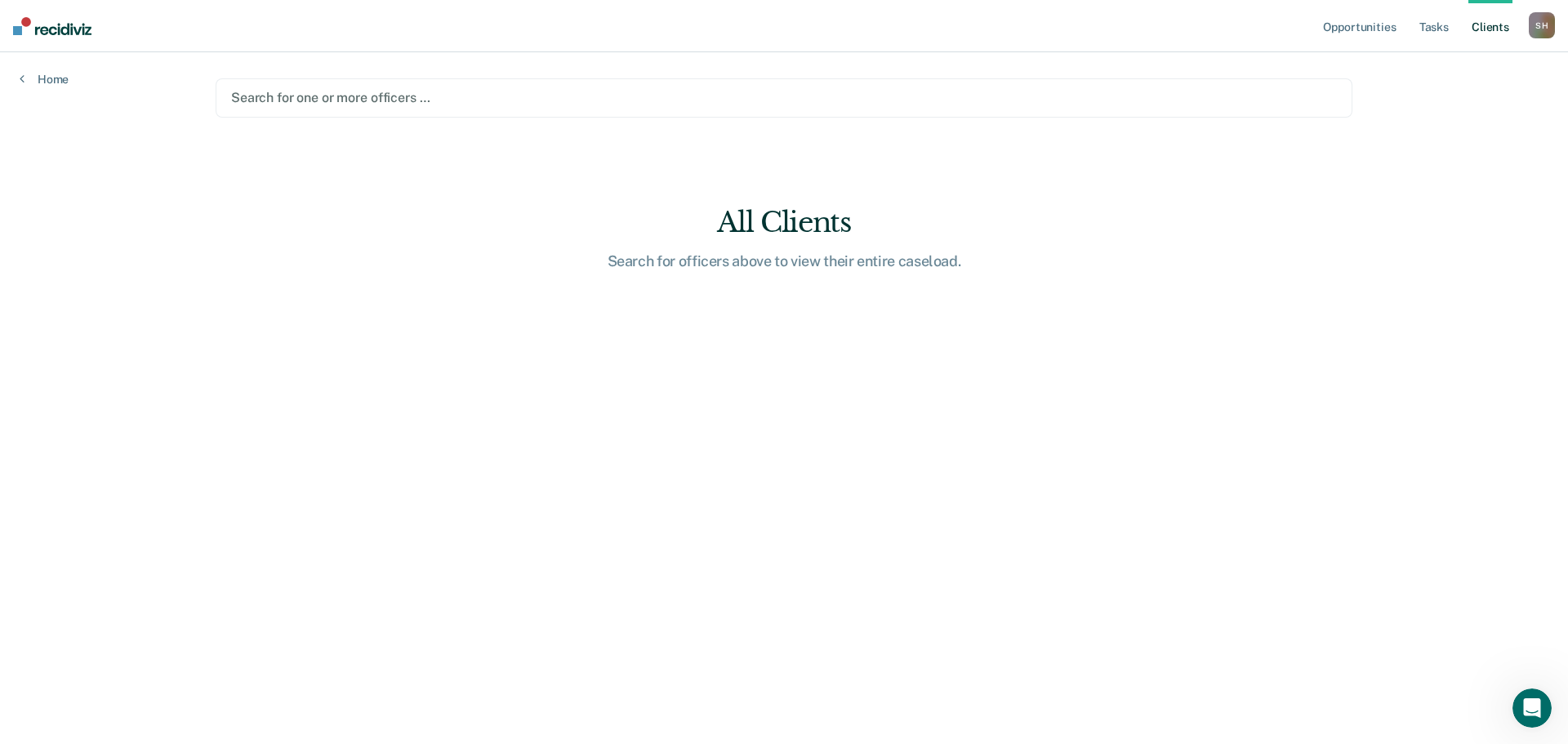
click at [213, 225] on main "Search for one or more officers … All Clients Search for officers above to view…" at bounding box center [783, 378] width 1176 height 652
